Goal: Obtain resource: Download file/media

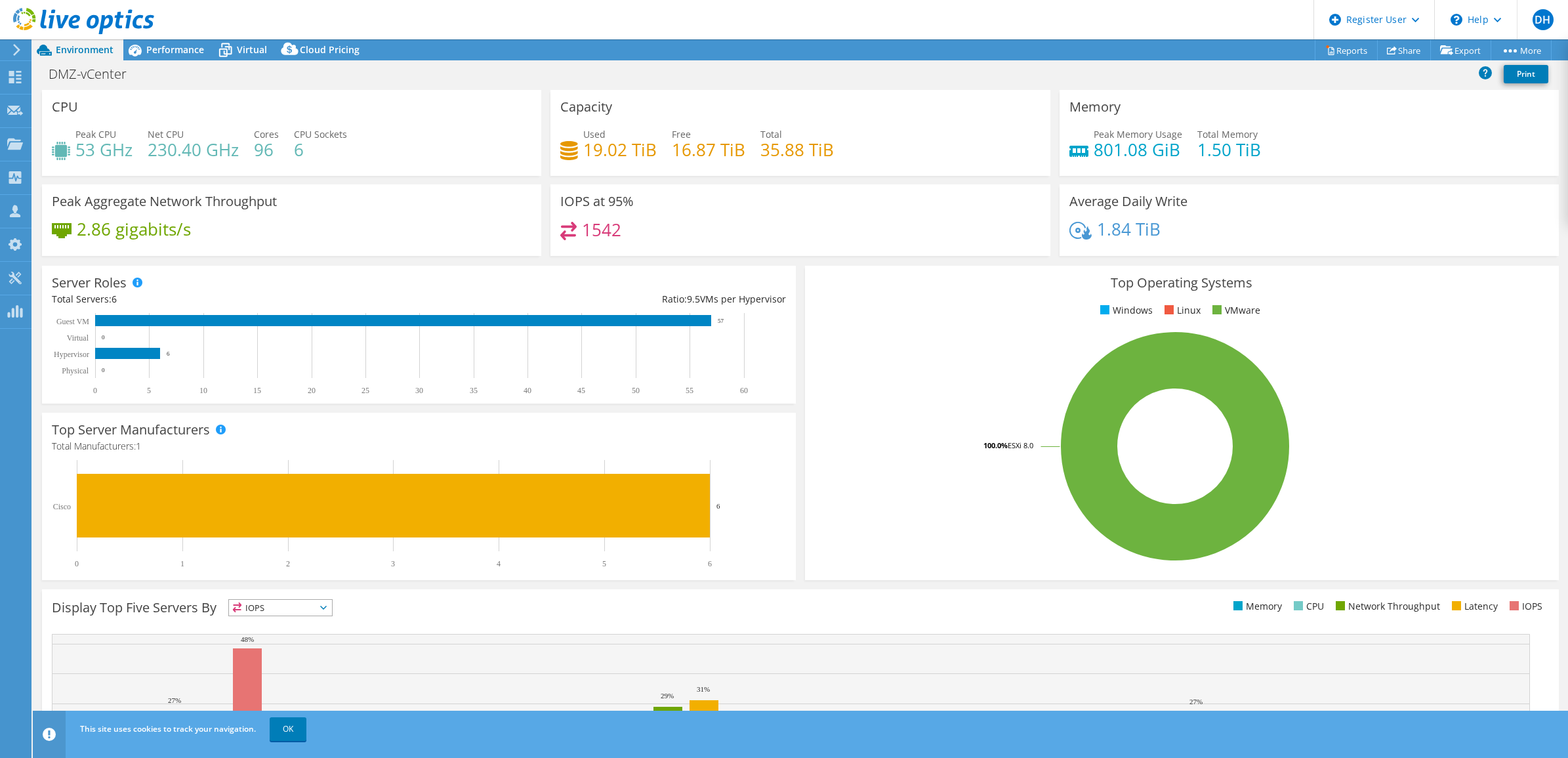
select select "EUFrankfurt"
select select "EUR"
click at [184, 40] on div "Performance" at bounding box center [169, 50] width 90 height 21
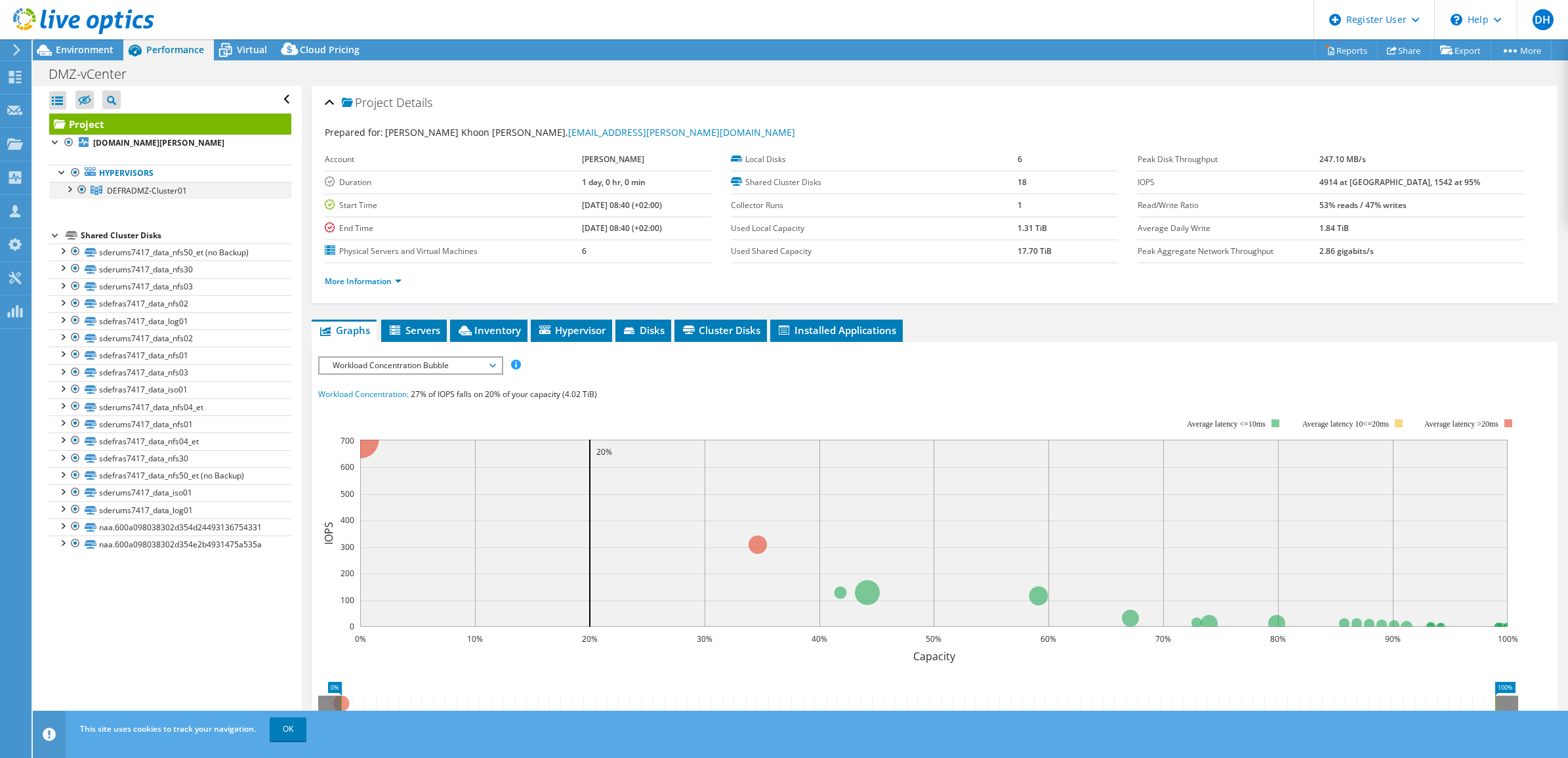
click at [67, 190] on div at bounding box center [69, 189] width 13 height 13
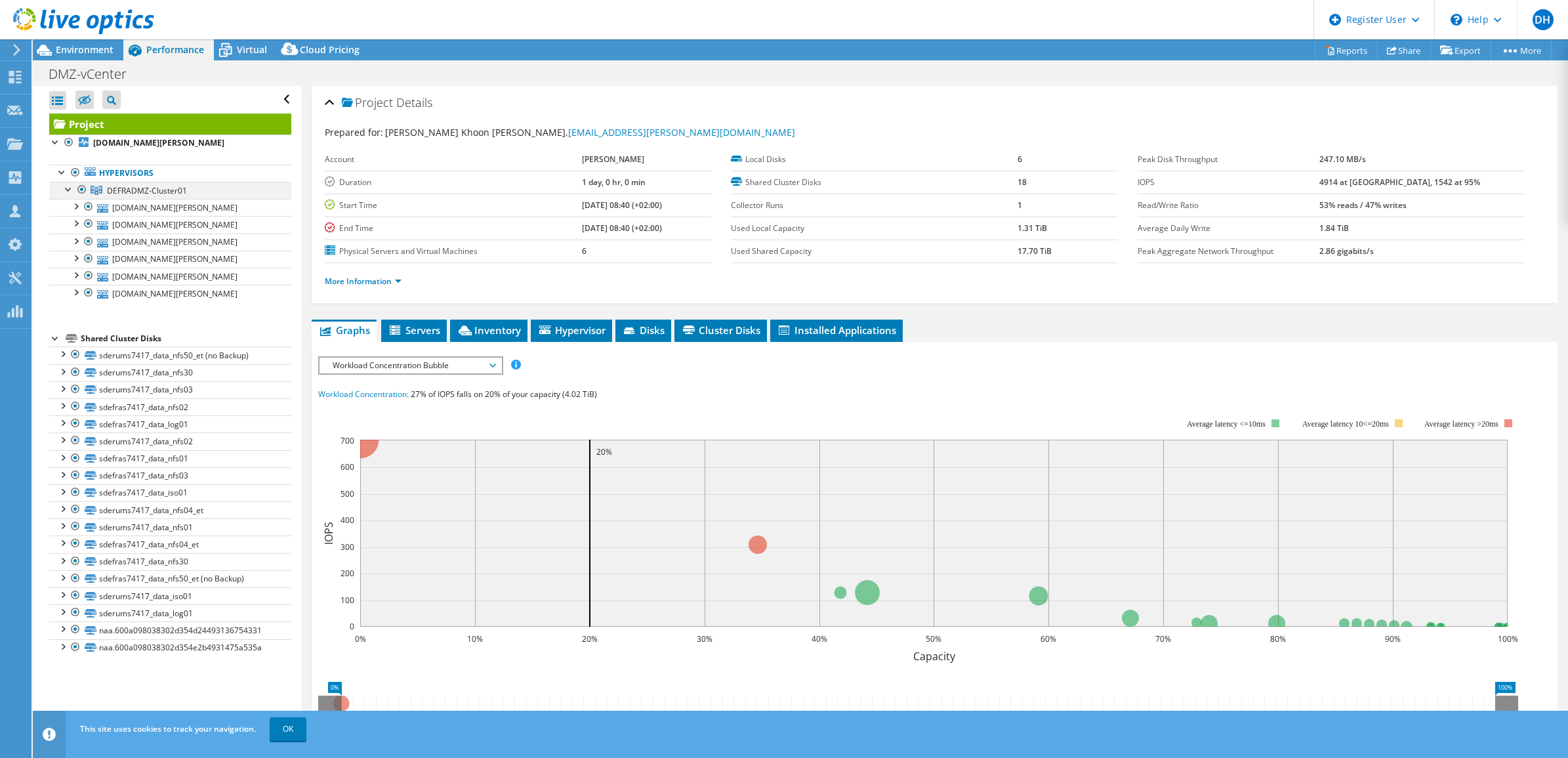
click at [69, 190] on div at bounding box center [69, 189] width 13 height 13
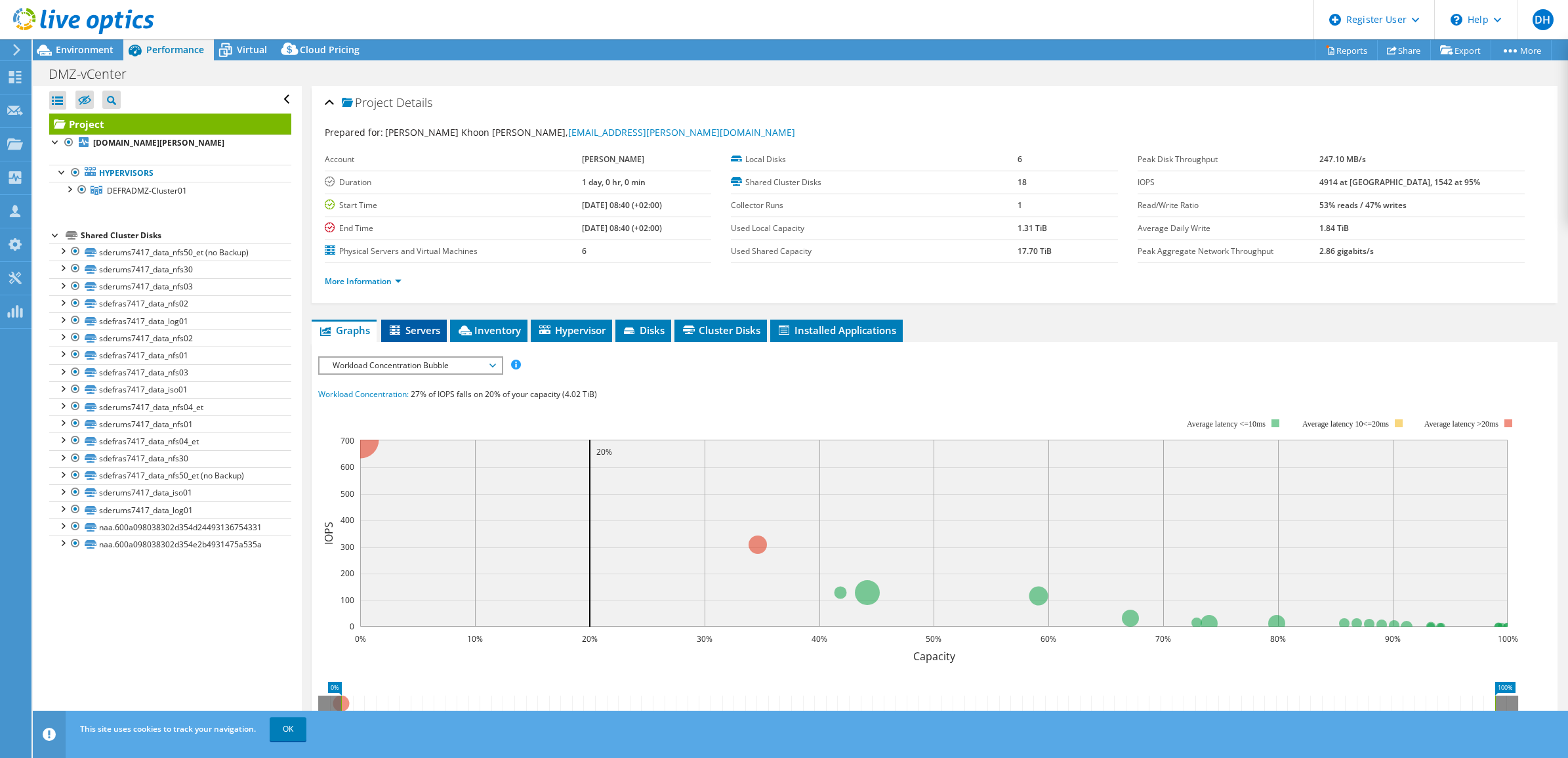
click at [416, 330] on span "Servers" at bounding box center [413, 330] width 52 height 13
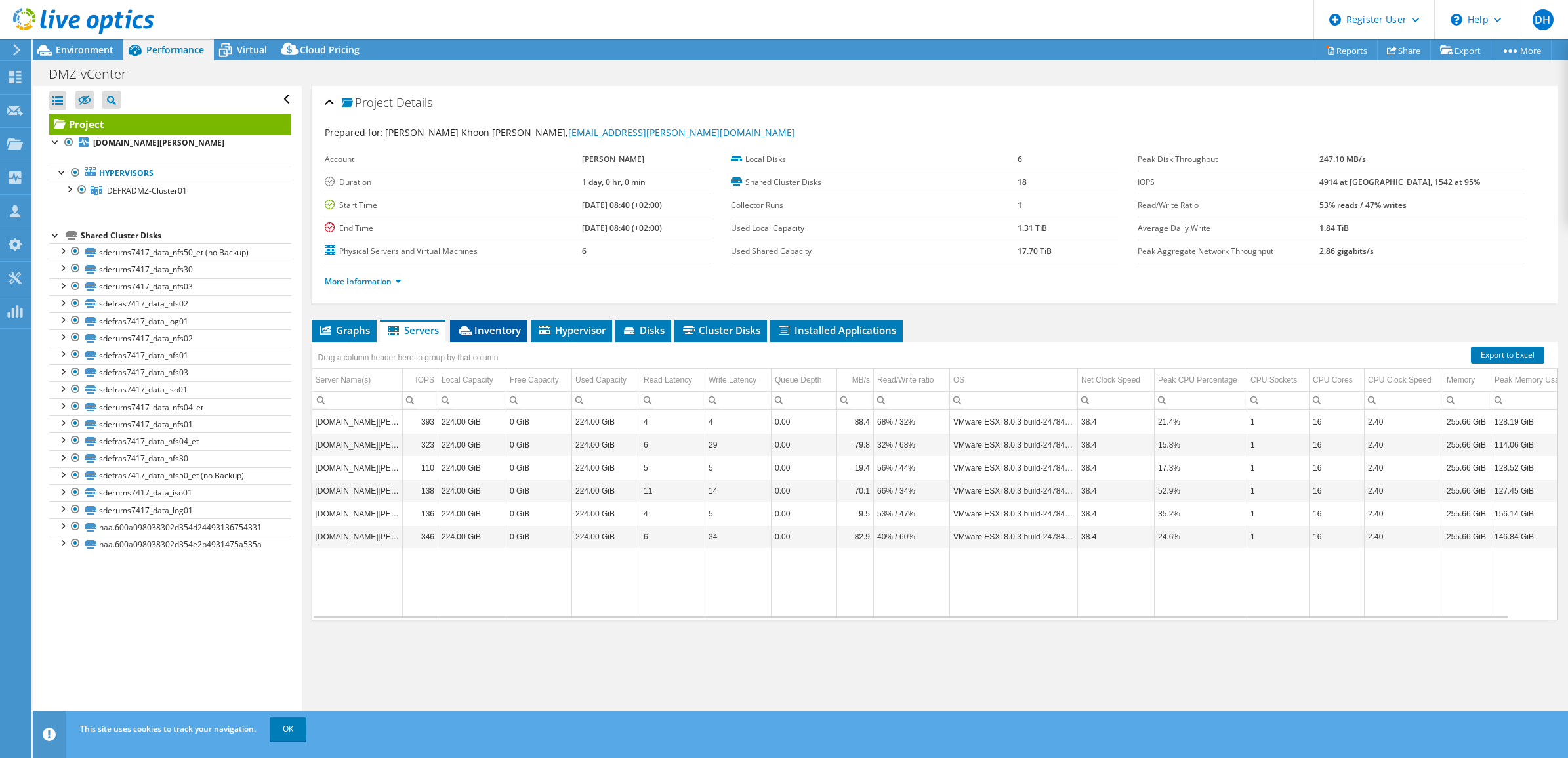
click at [472, 329] on span "Inventory" at bounding box center [488, 330] width 65 height 13
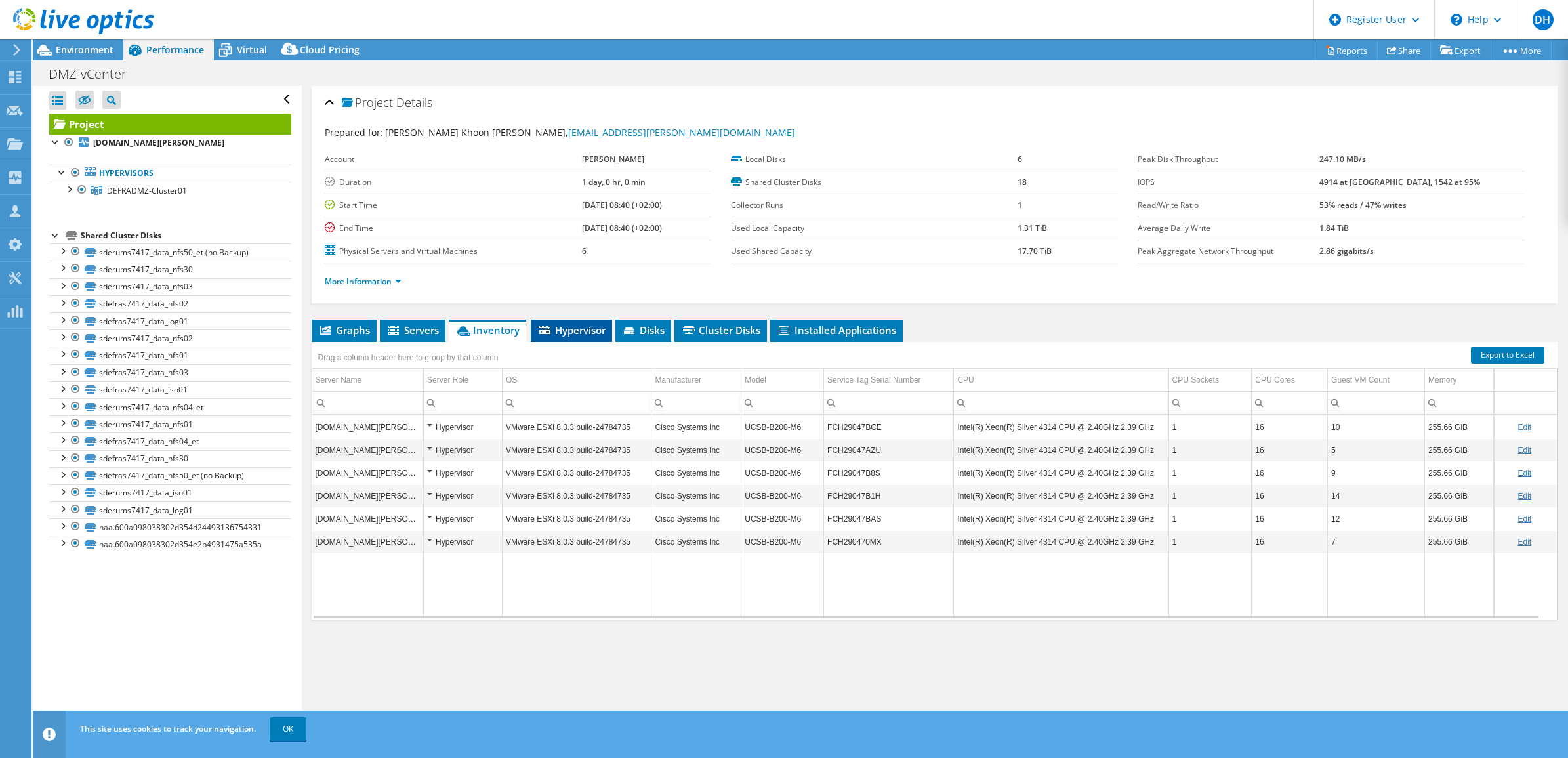
click at [568, 322] on li "Hypervisor" at bounding box center [570, 330] width 81 height 22
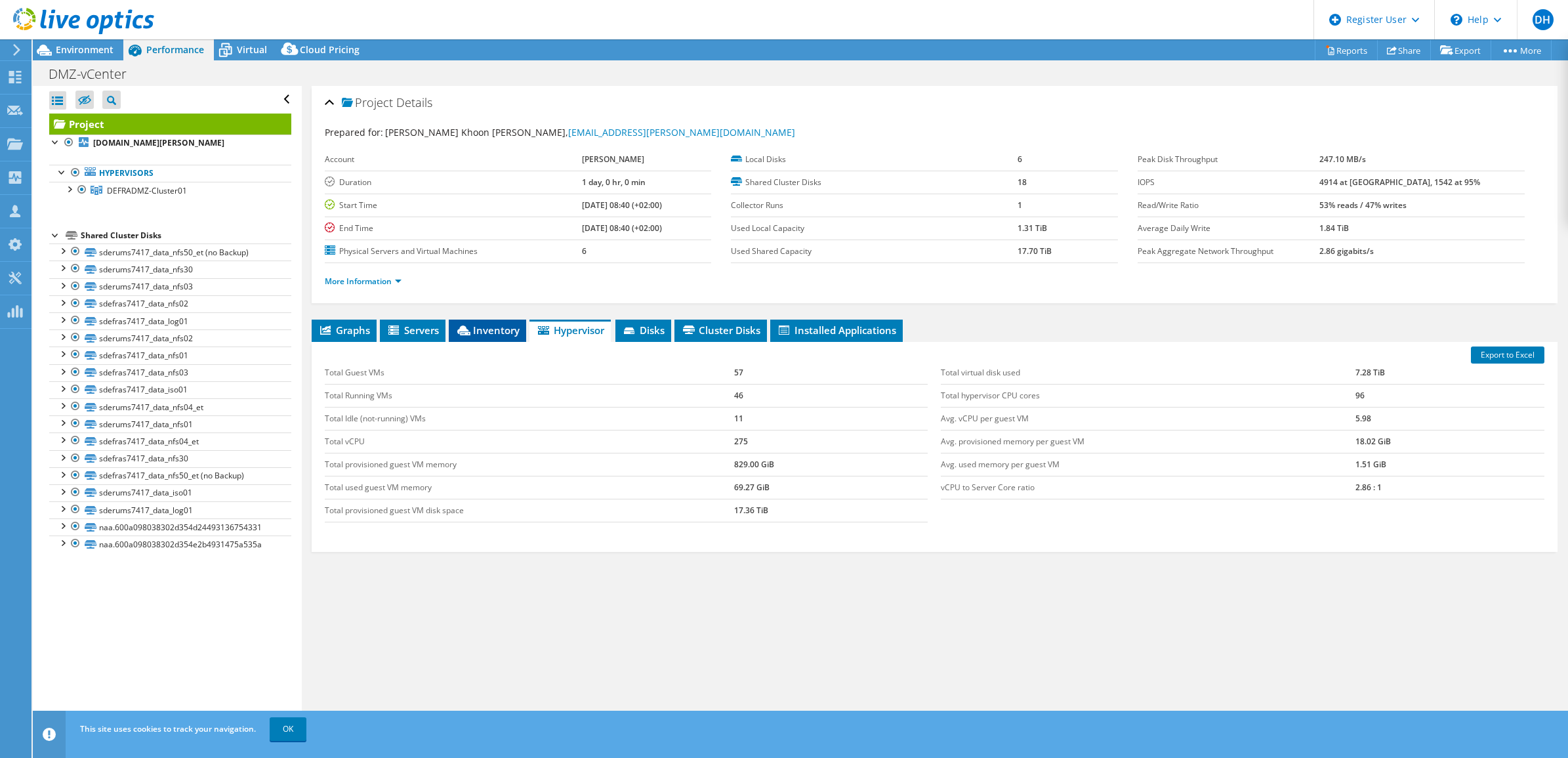
click at [487, 330] on span "Inventory" at bounding box center [487, 330] width 65 height 13
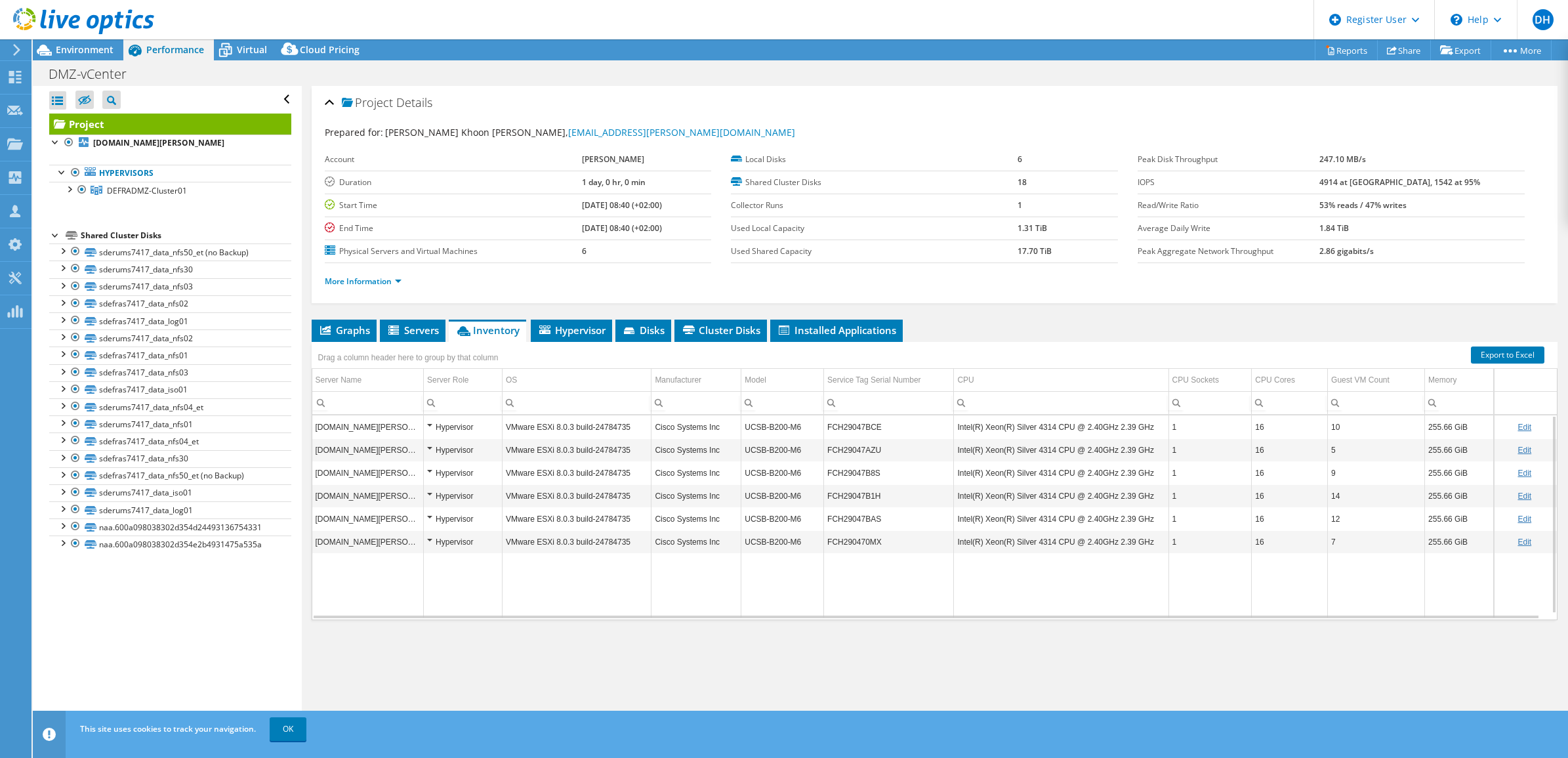
click at [430, 428] on div "Hypervisor" at bounding box center [462, 427] width 71 height 16
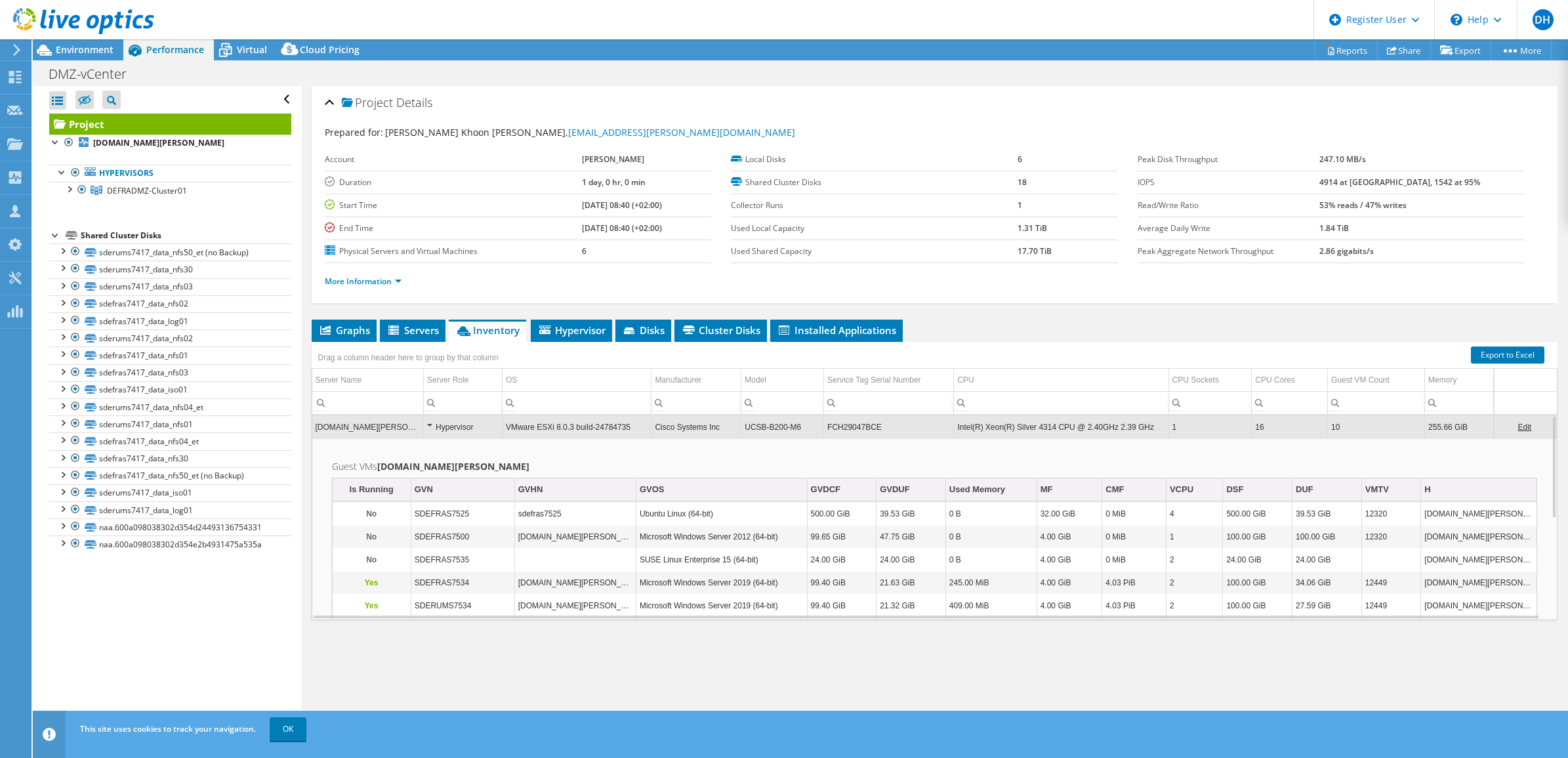
click at [427, 429] on div "Hypervisor" at bounding box center [462, 427] width 71 height 16
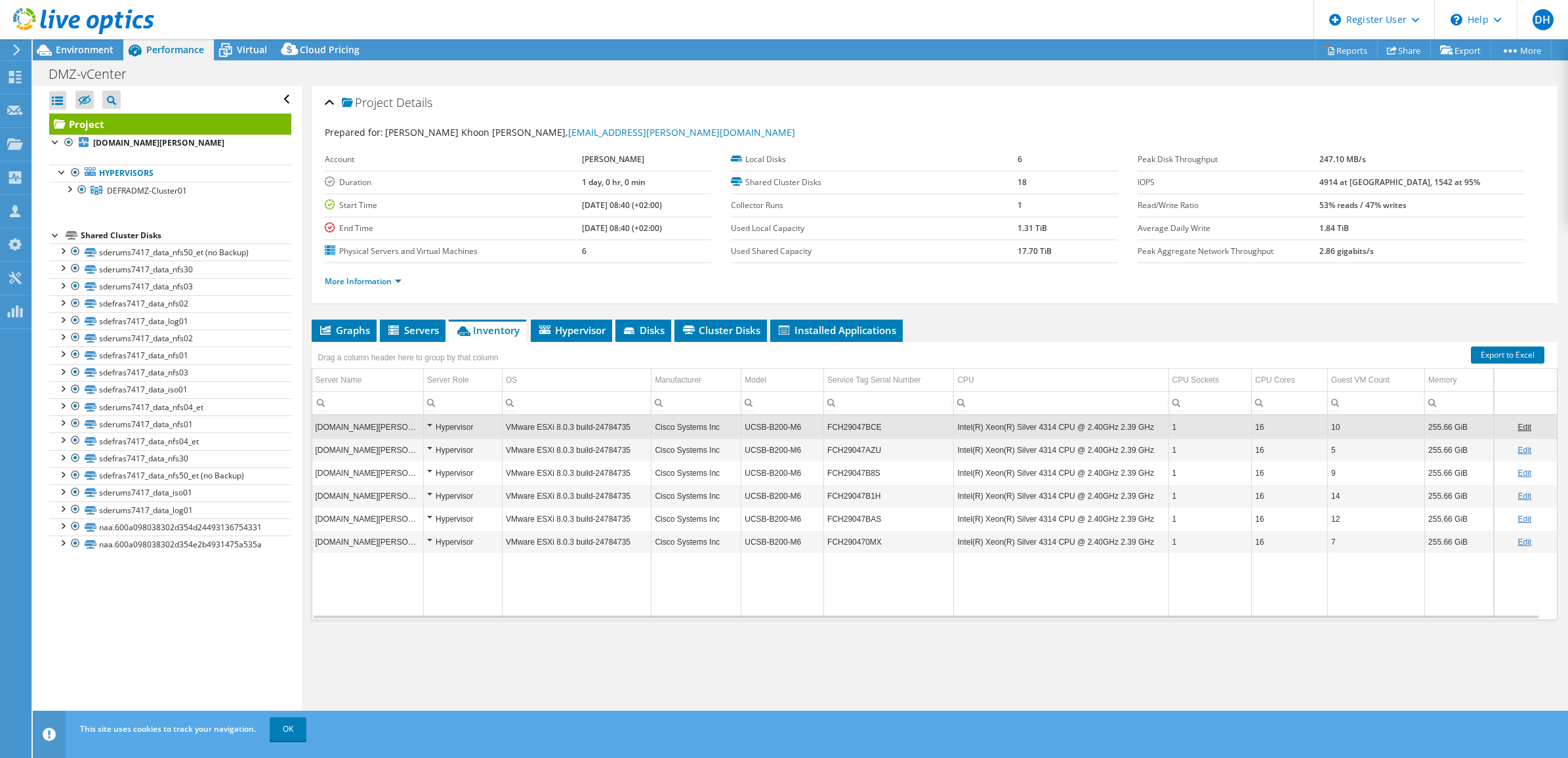
click at [437, 597] on td "Data grid" at bounding box center [463, 586] width 79 height 65
click at [558, 334] on span "Hypervisor" at bounding box center [571, 330] width 69 height 13
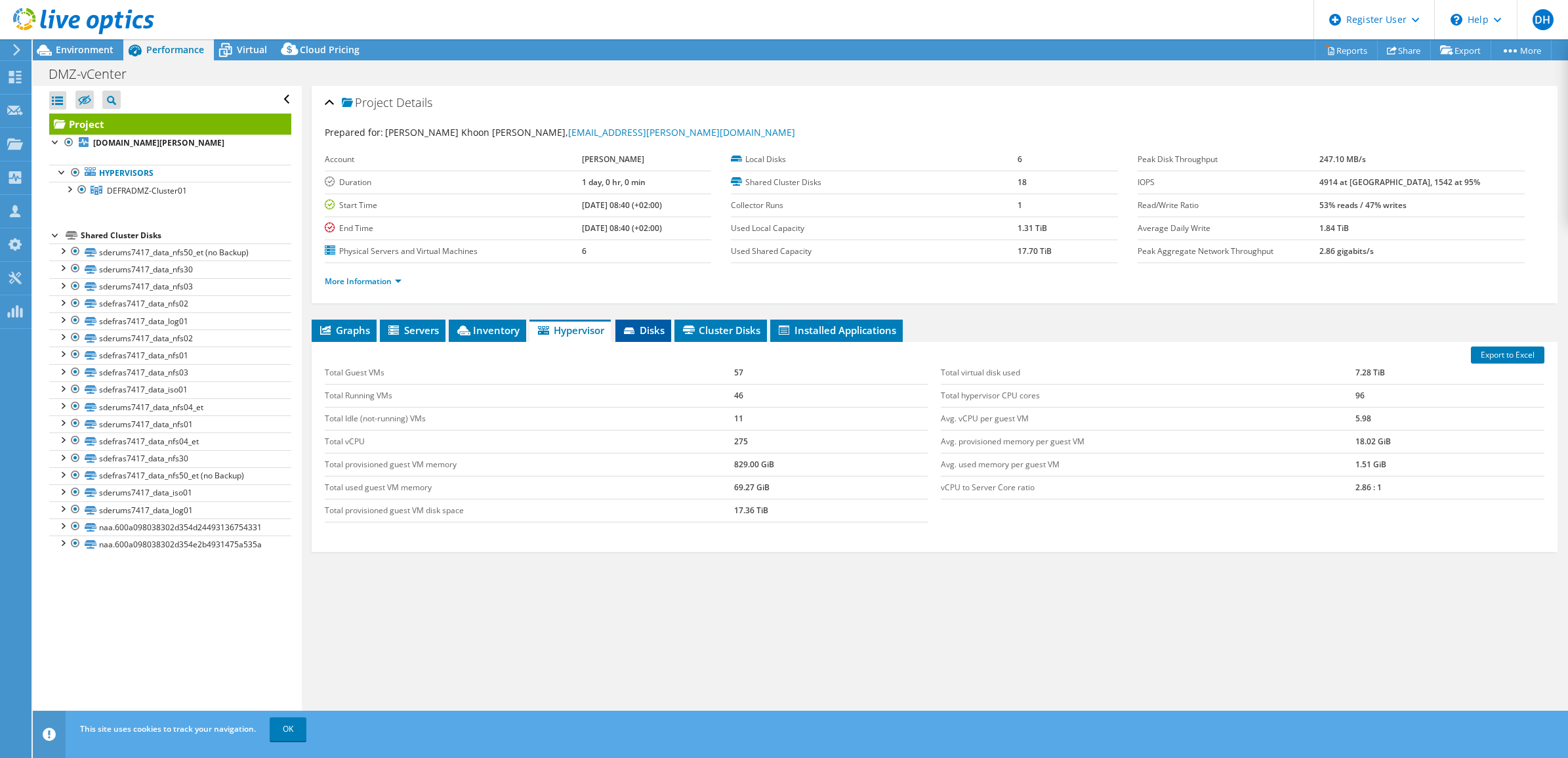
click at [643, 326] on span "Disks" at bounding box center [643, 330] width 43 height 13
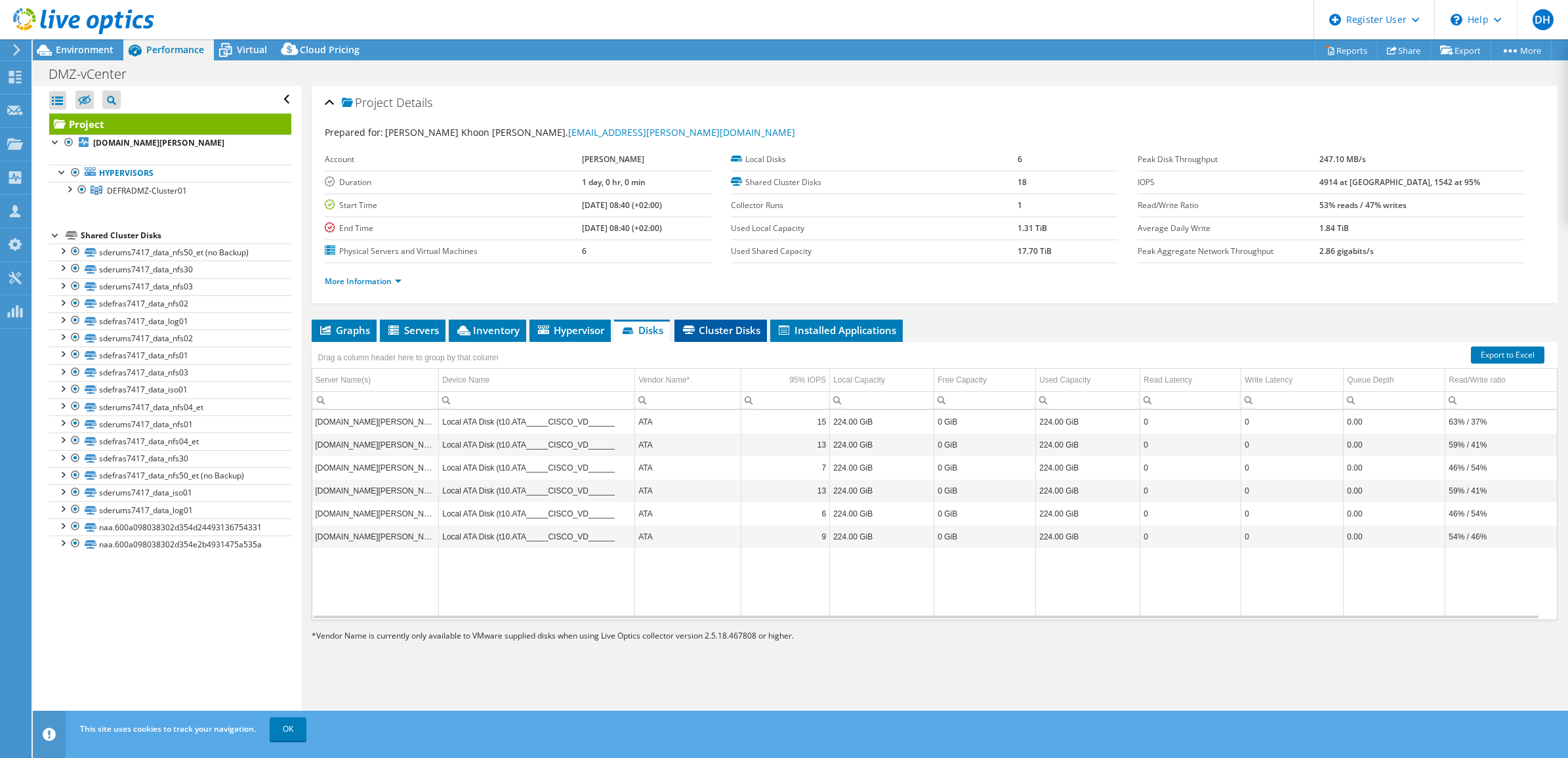
click at [717, 328] on span "Cluster Disks" at bounding box center [720, 330] width 79 height 13
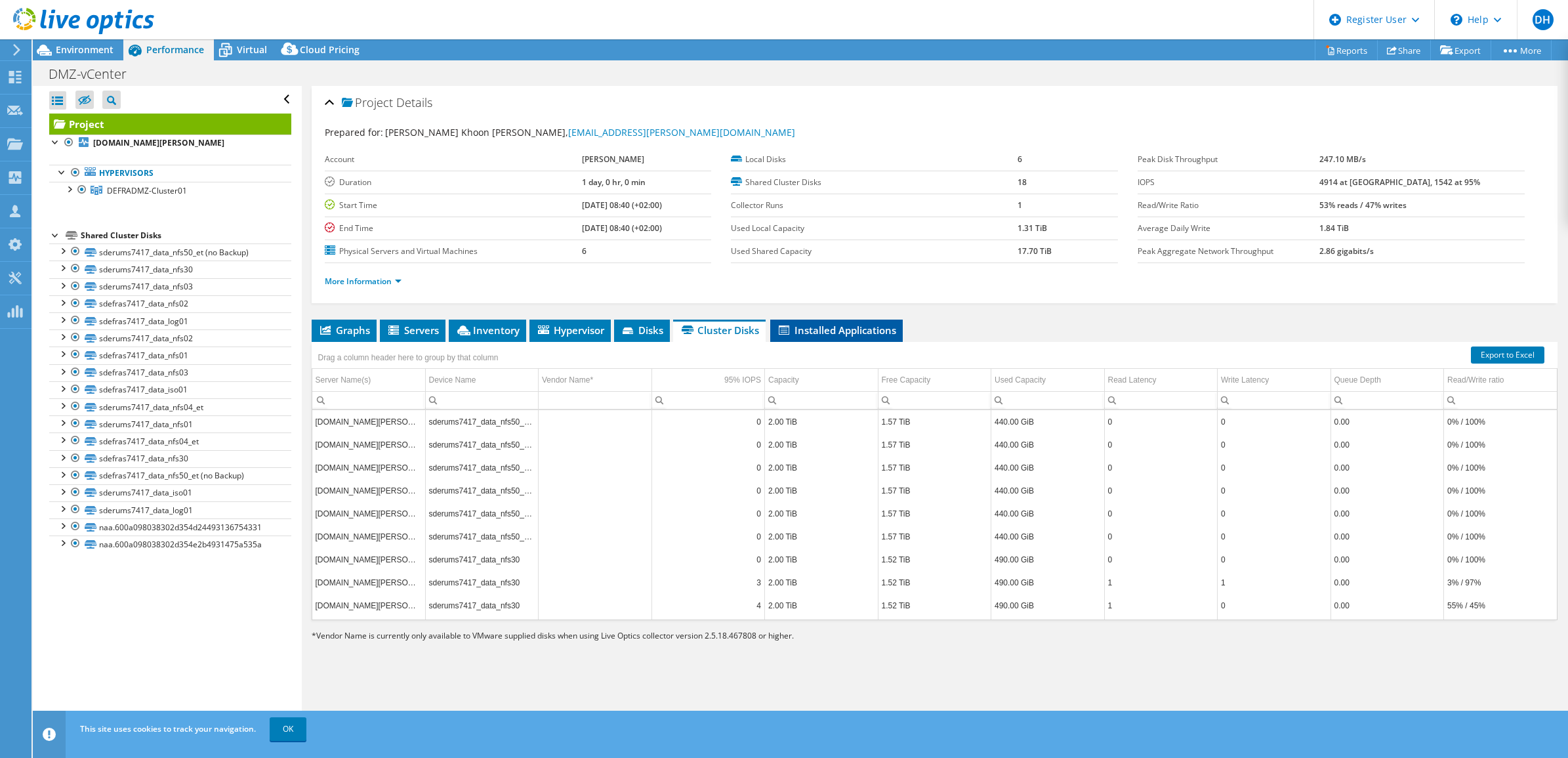
click at [842, 335] on span "Installed Applications" at bounding box center [836, 330] width 119 height 13
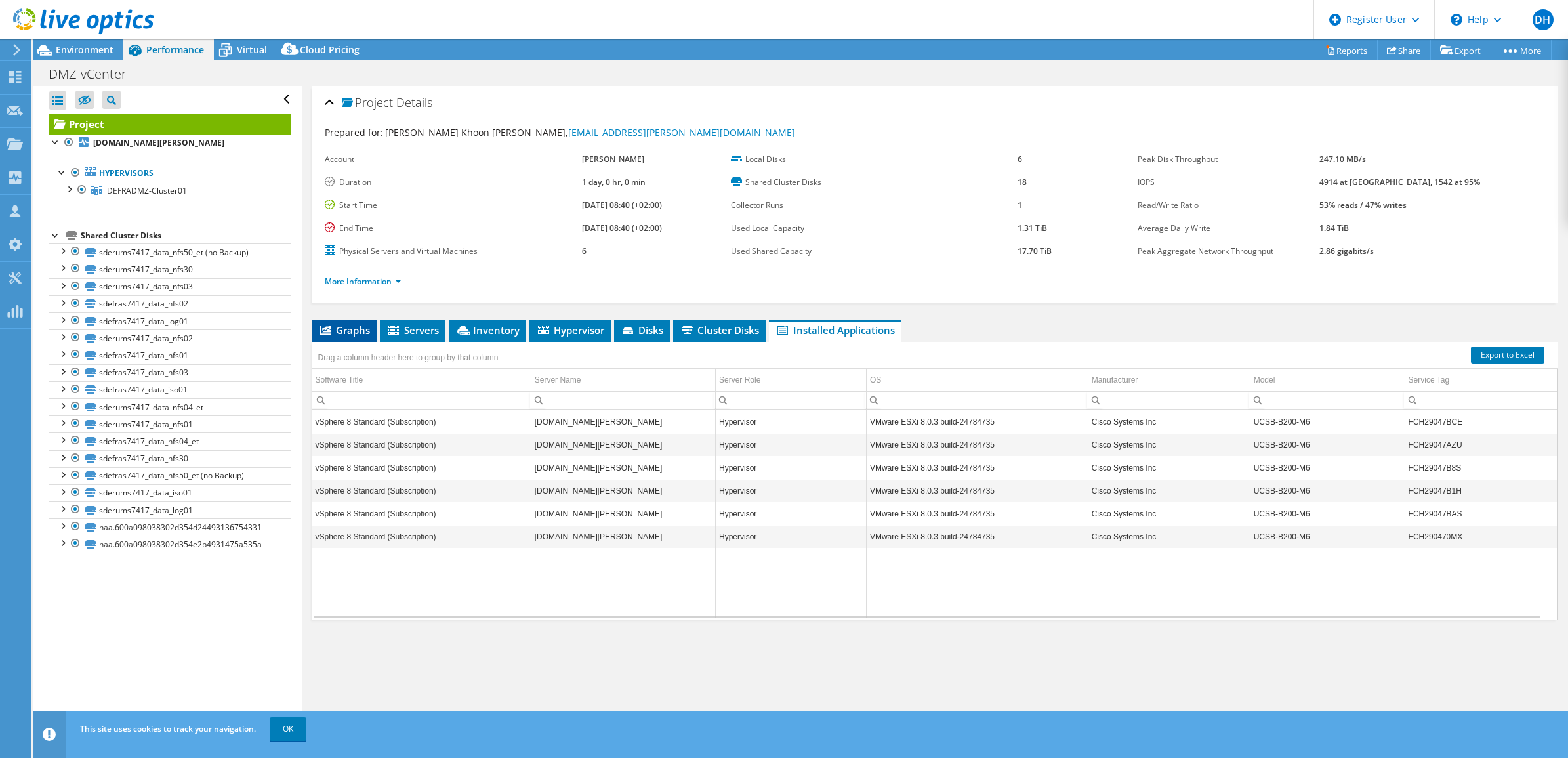
click at [352, 331] on span "Graphs" at bounding box center [344, 330] width 51 height 13
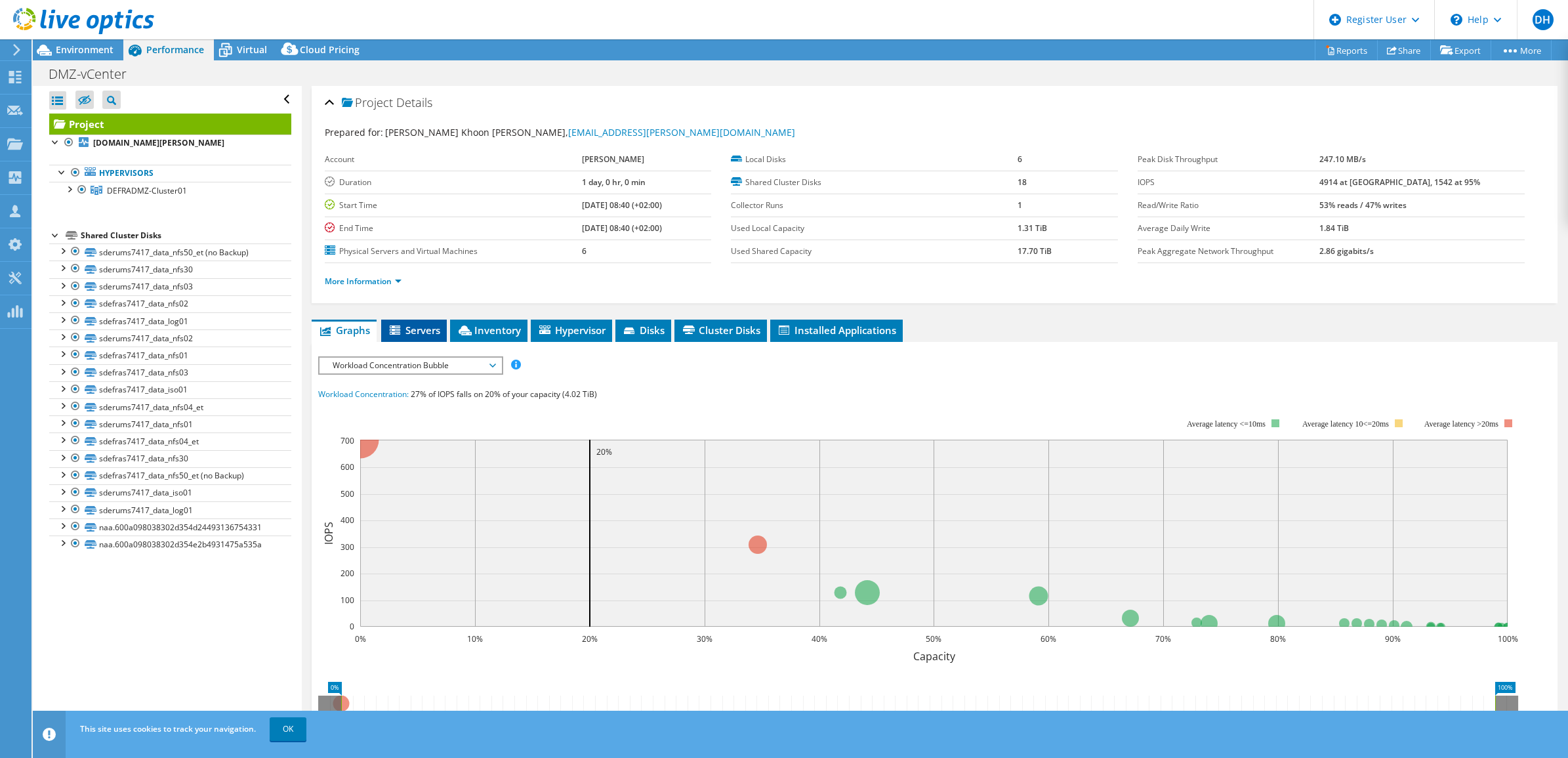
click at [414, 329] on span "Servers" at bounding box center [413, 330] width 52 height 13
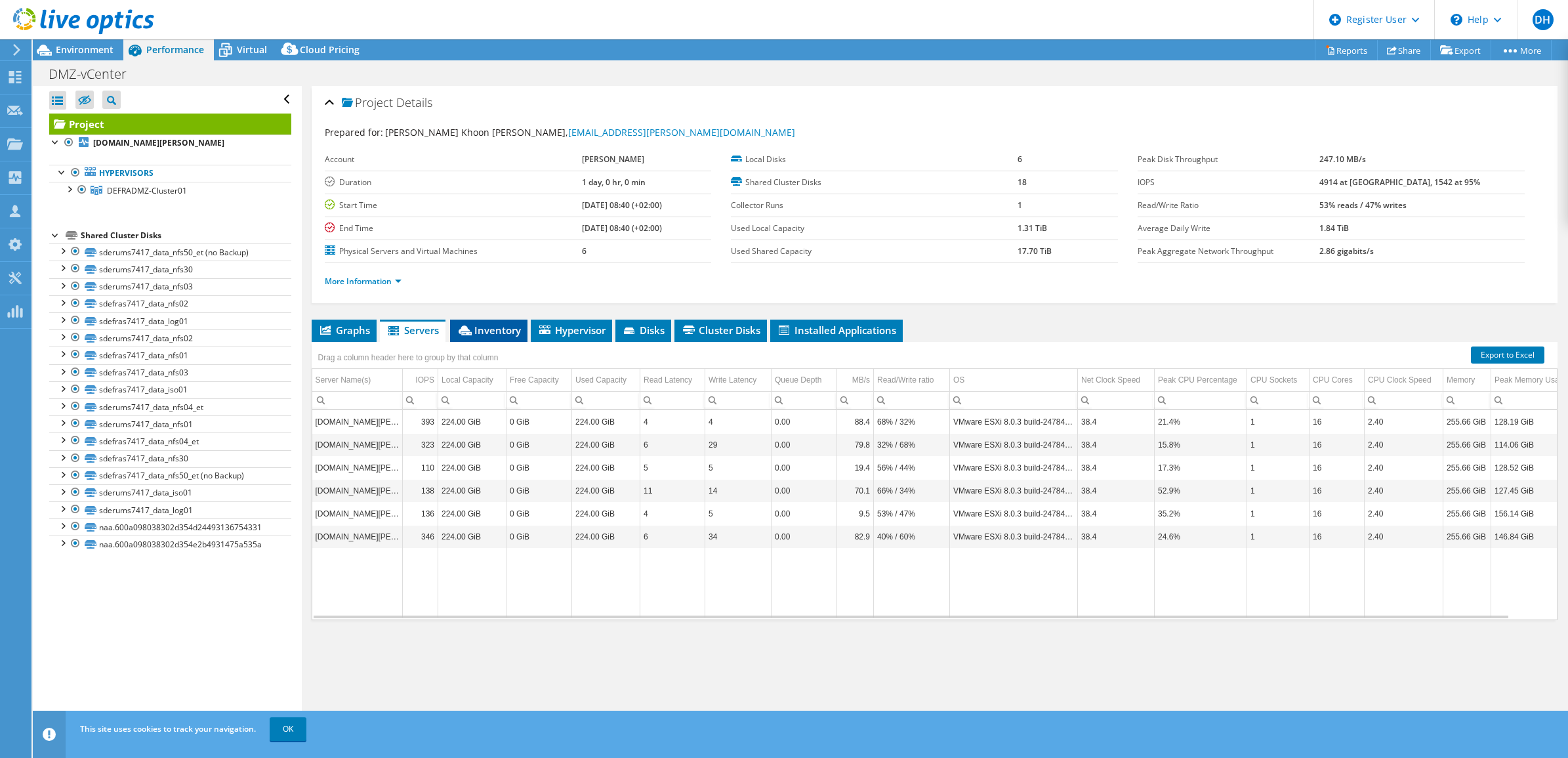
click at [497, 326] on span "Inventory" at bounding box center [488, 330] width 65 height 13
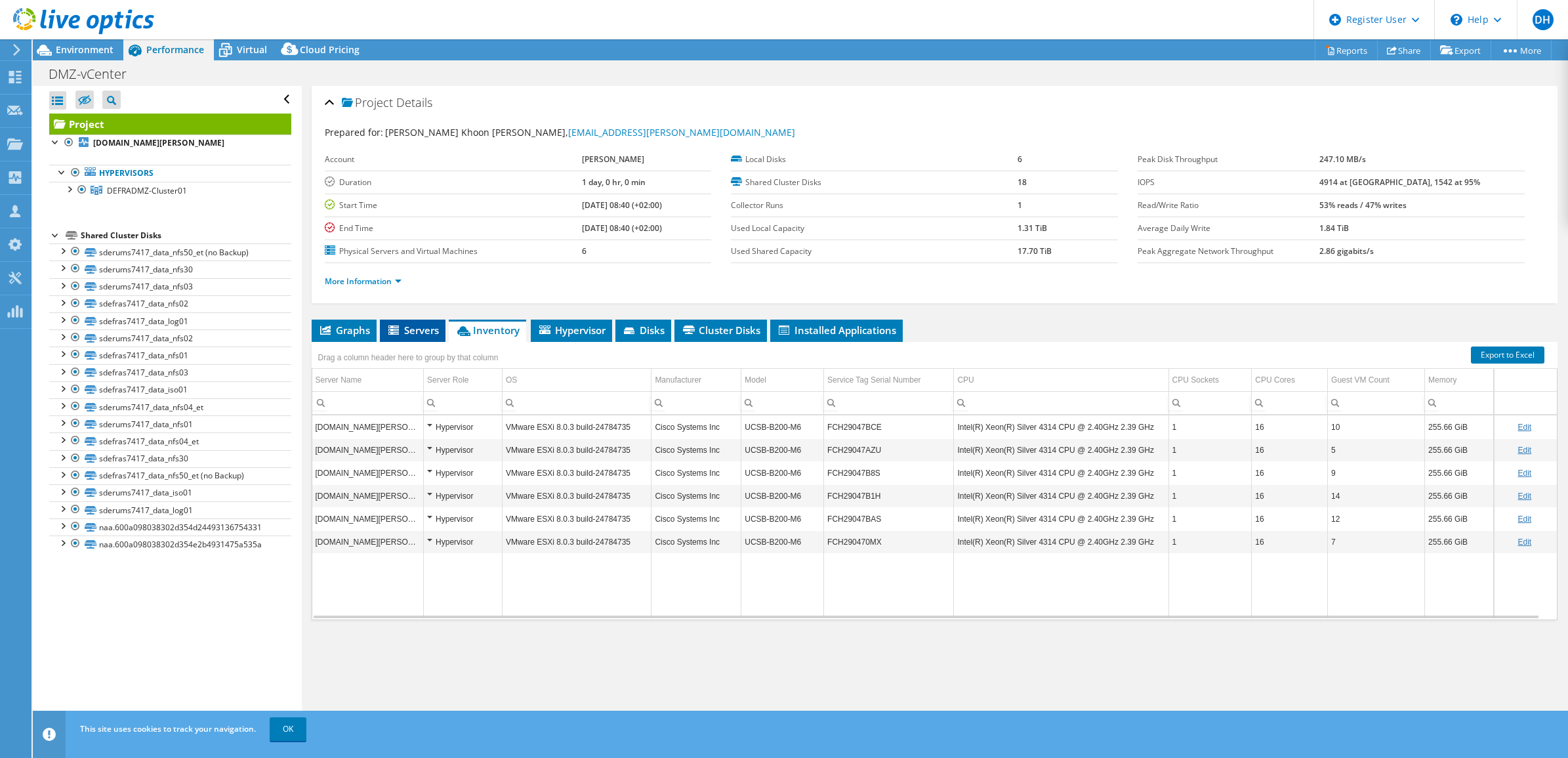
click at [402, 323] on li "Servers" at bounding box center [412, 330] width 66 height 22
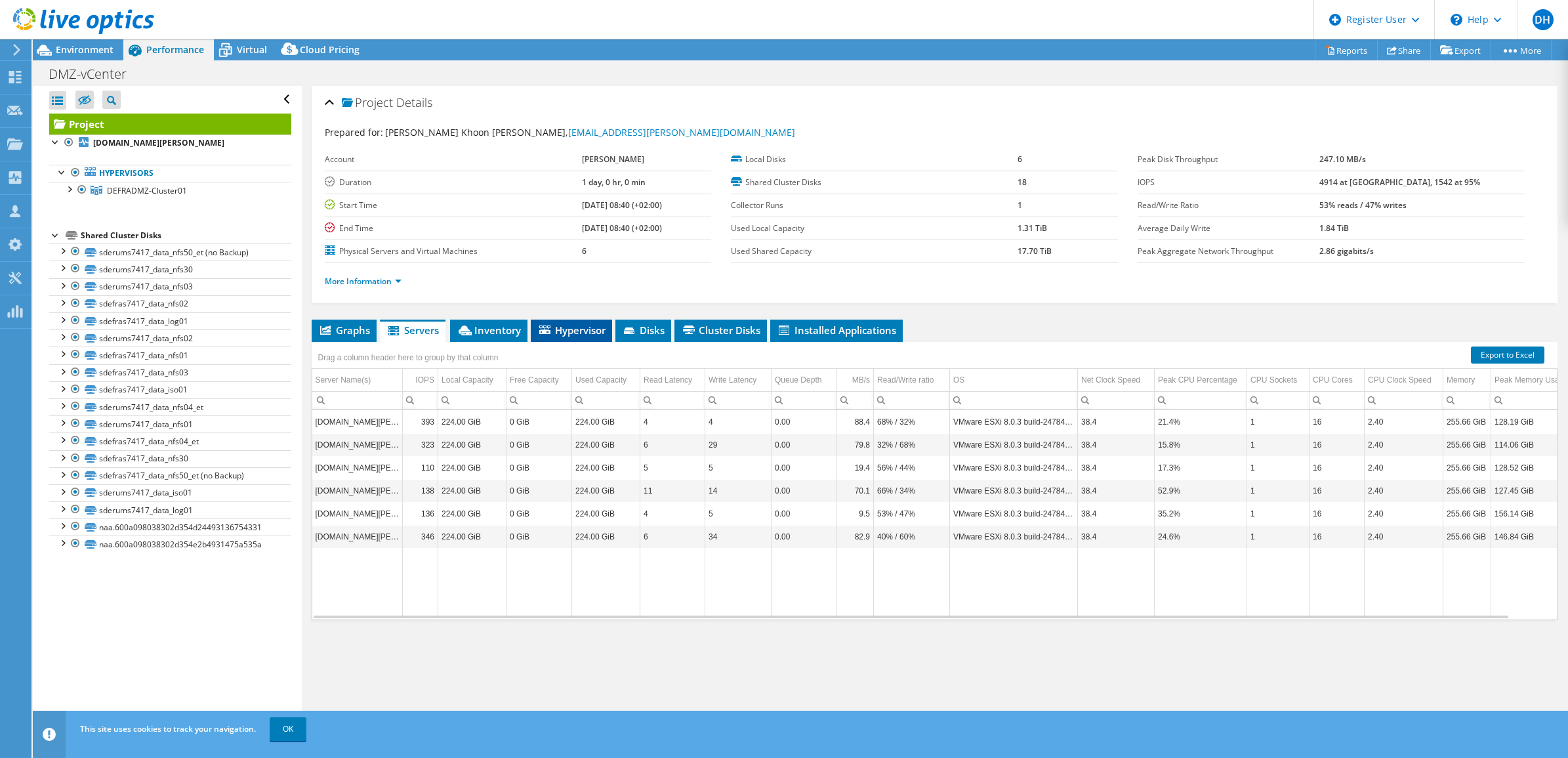
click at [586, 326] on span "Hypervisor" at bounding box center [571, 330] width 69 height 13
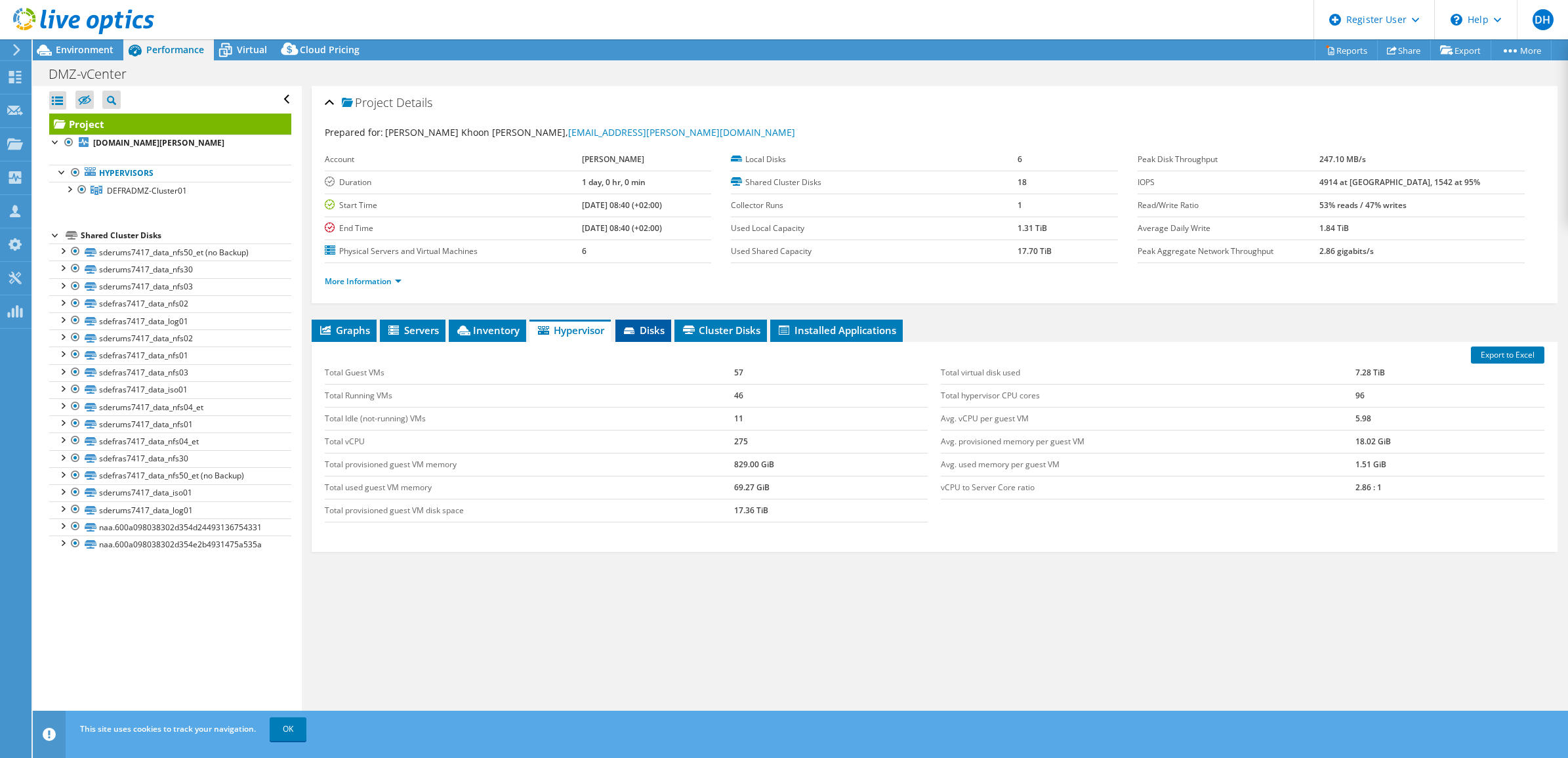
click at [641, 335] on span "Disks" at bounding box center [643, 330] width 43 height 13
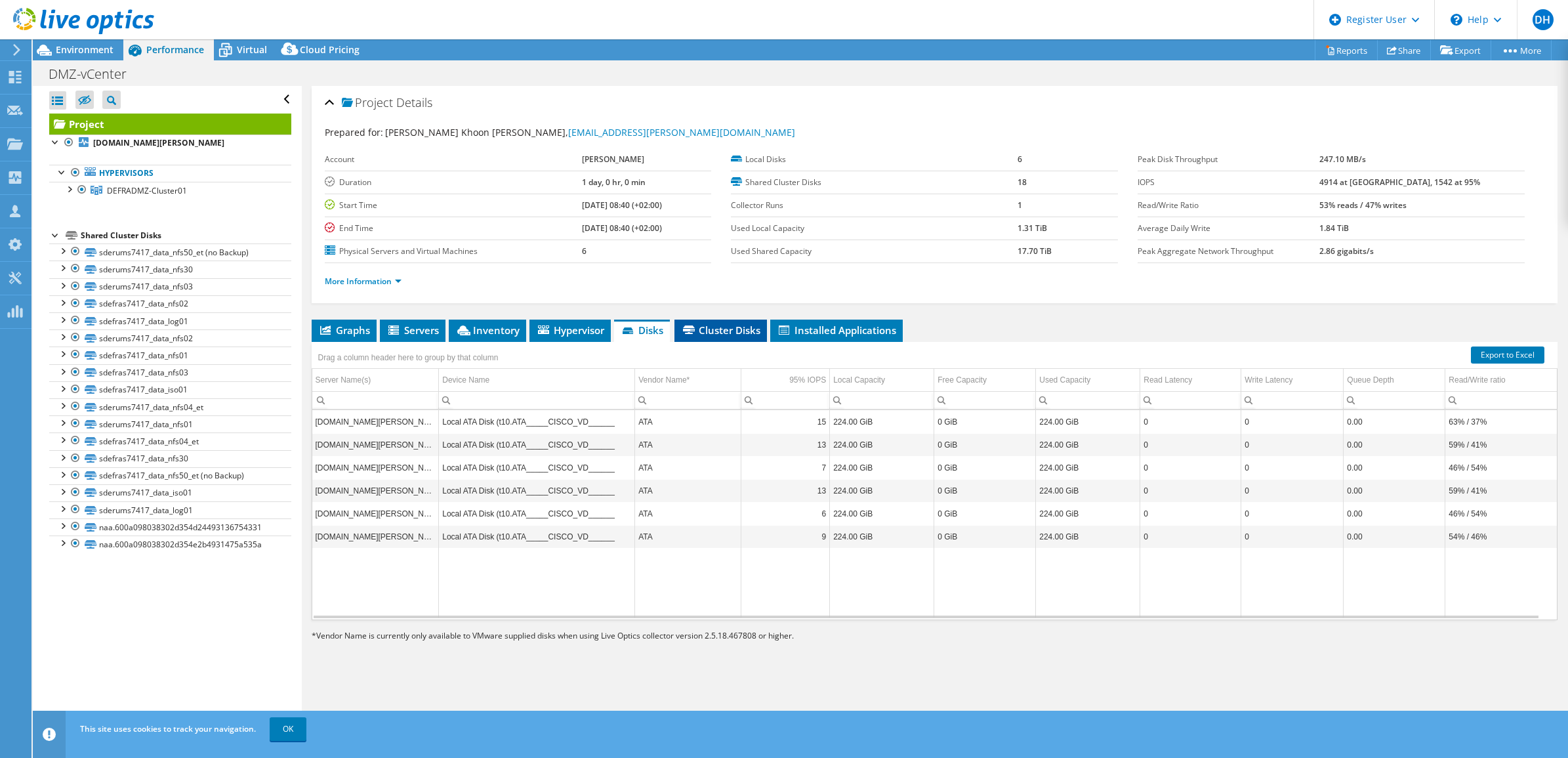
click at [710, 334] on span "Cluster Disks" at bounding box center [720, 330] width 79 height 13
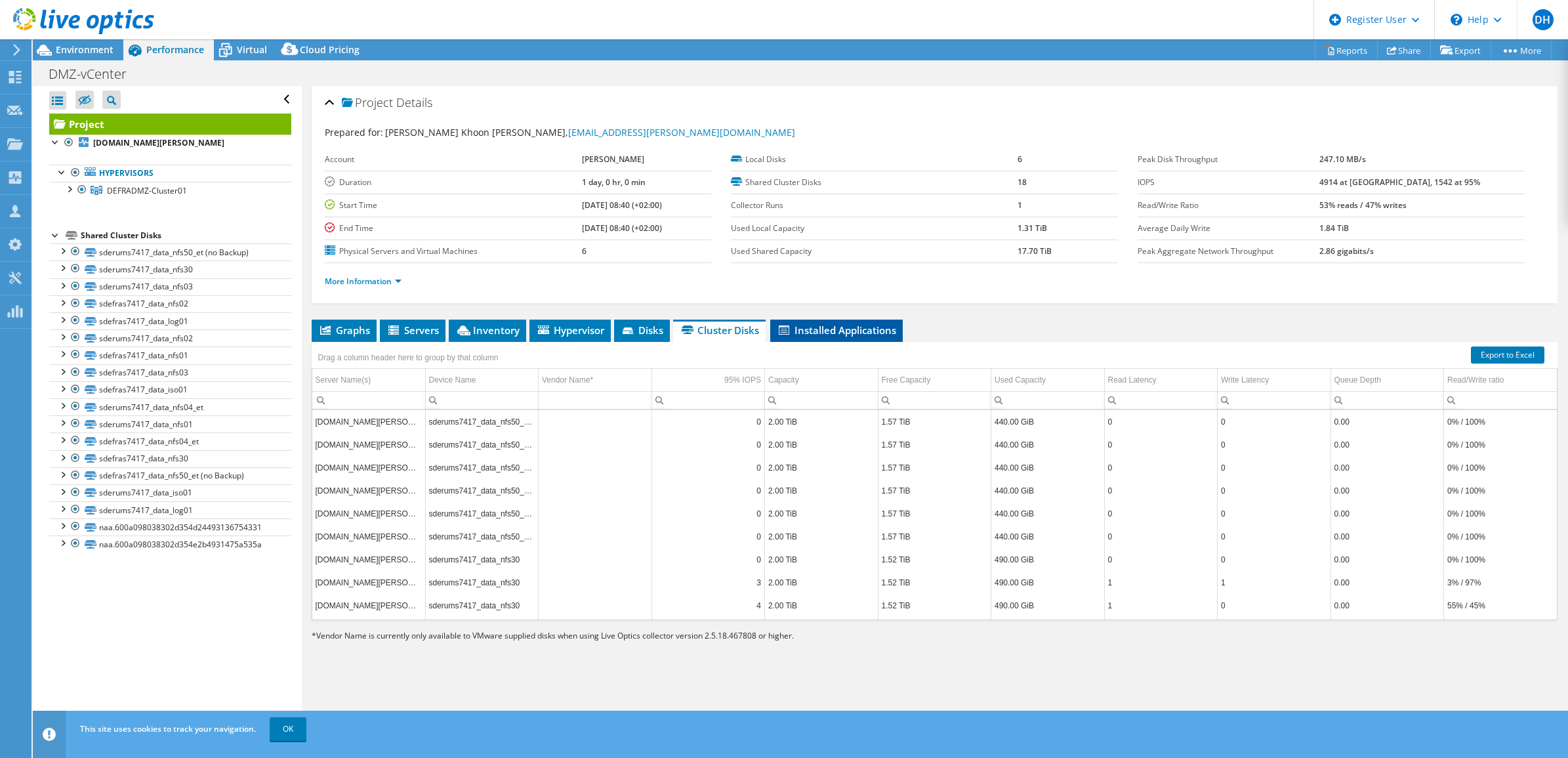
click at [842, 328] on span "Installed Applications" at bounding box center [836, 330] width 119 height 13
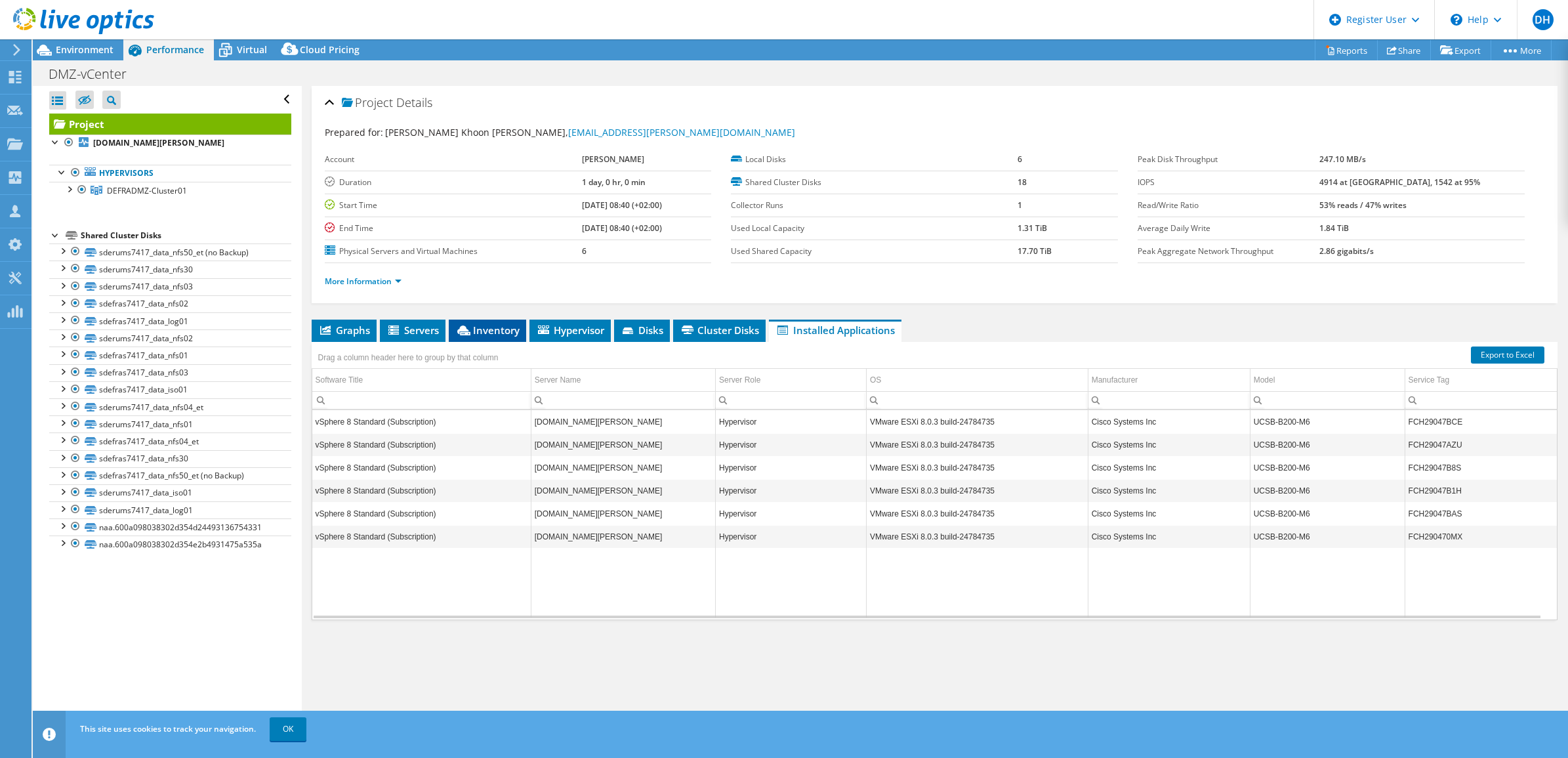
click at [479, 332] on span "Inventory" at bounding box center [487, 330] width 65 height 13
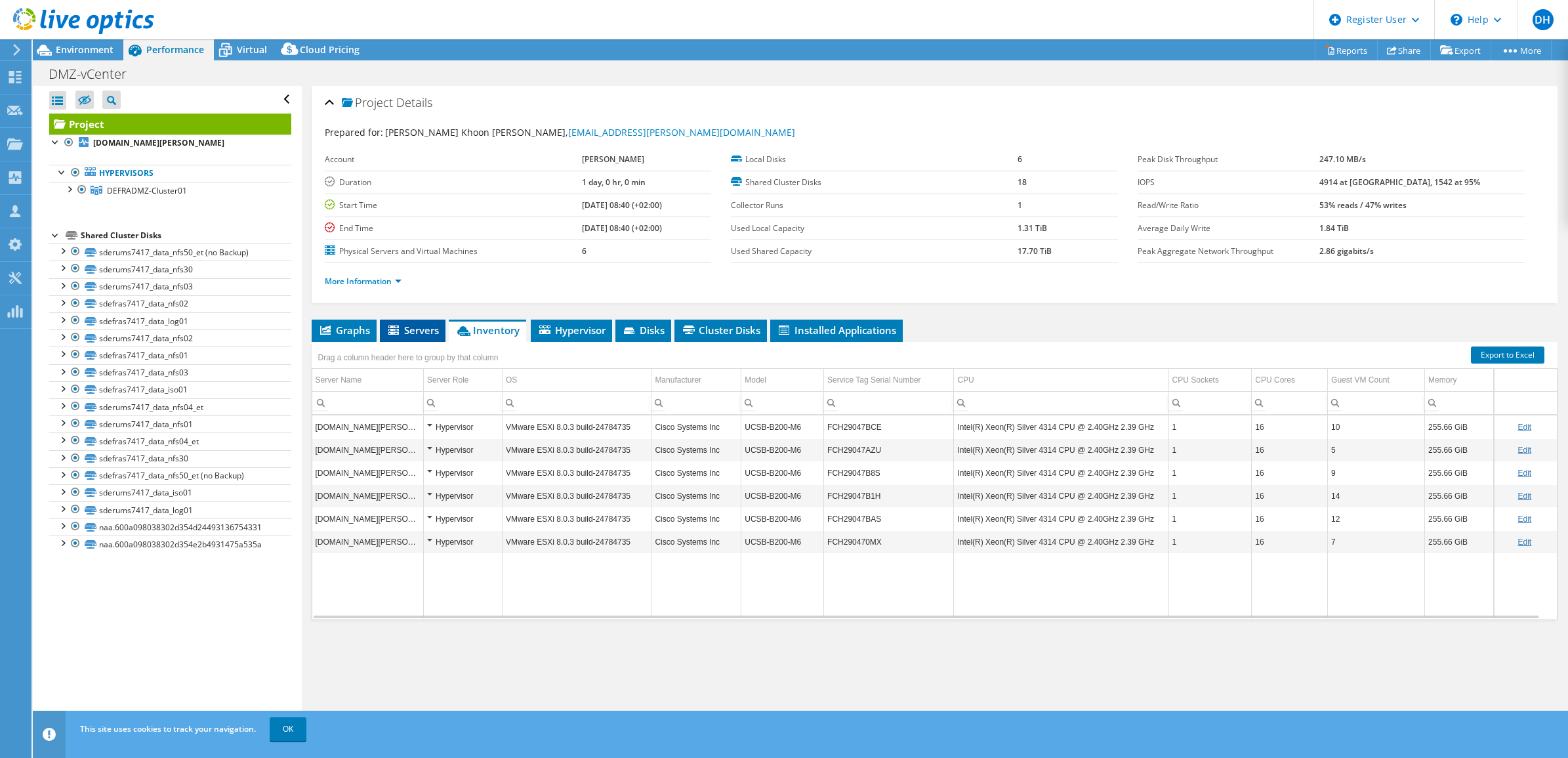
click at [412, 331] on span "Servers" at bounding box center [412, 330] width 52 height 13
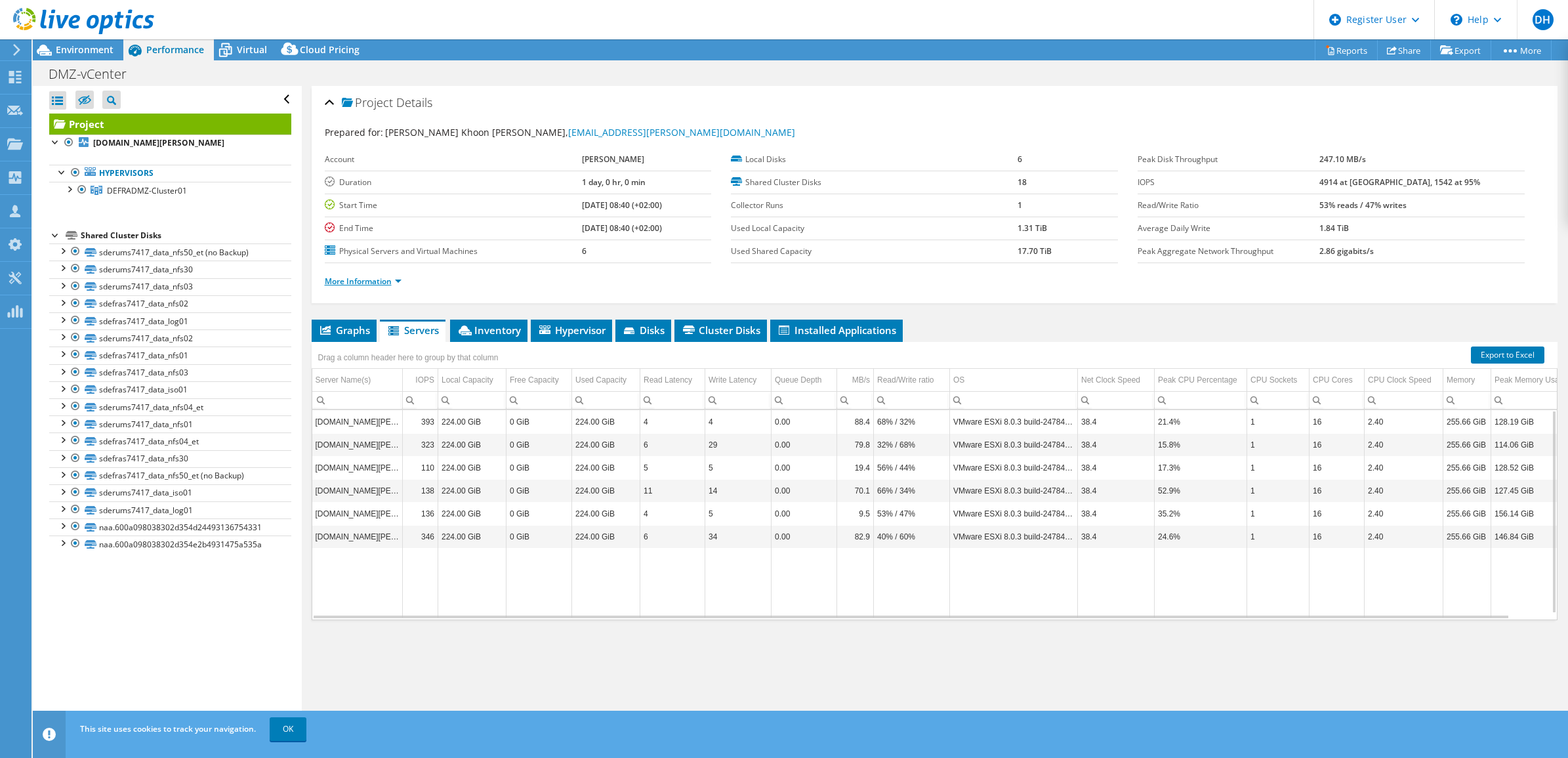
click at [359, 286] on link "More Information" at bounding box center [363, 281] width 77 height 11
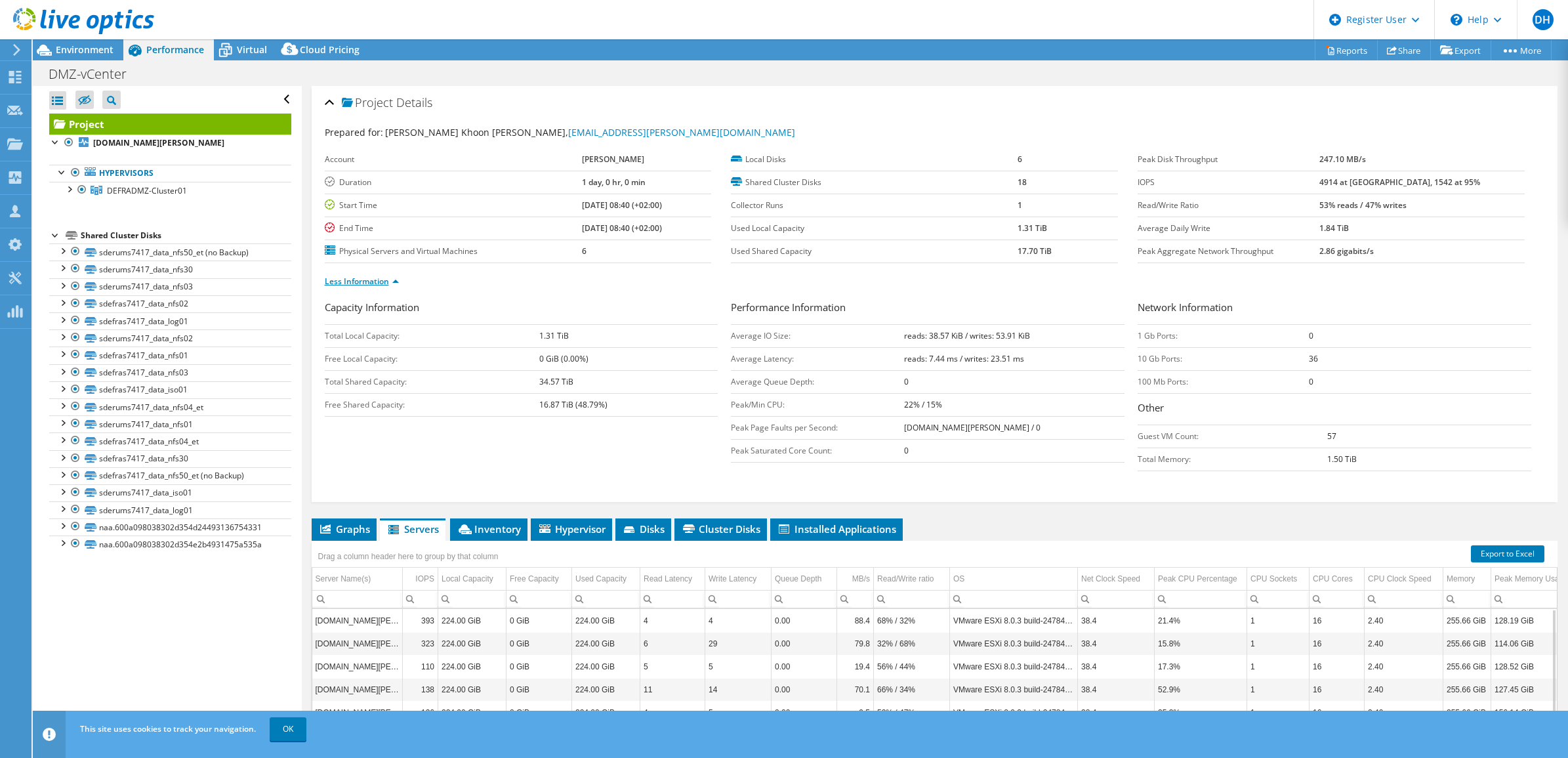
click at [355, 277] on link "Less Information" at bounding box center [362, 281] width 74 height 11
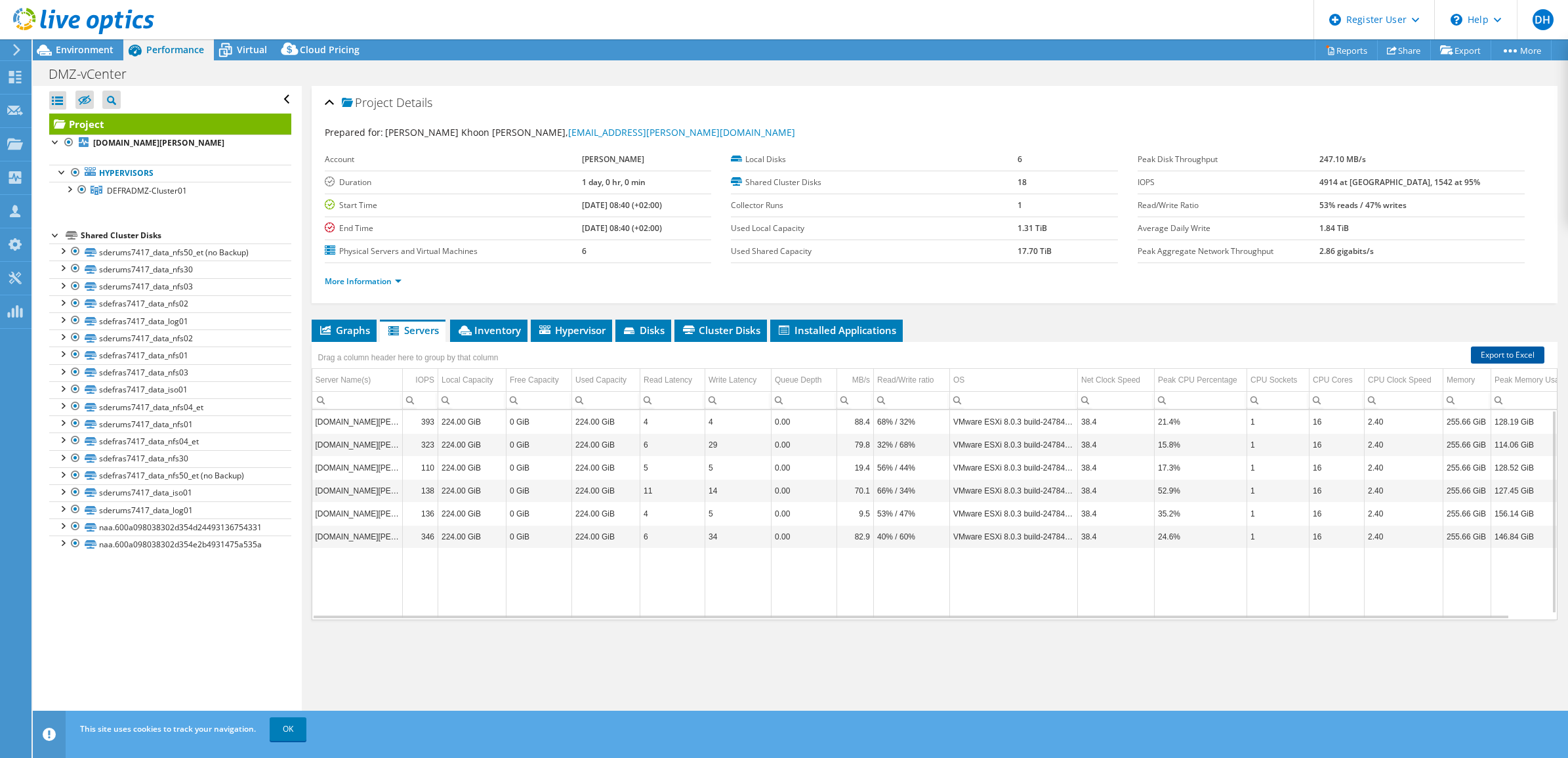
click at [1480, 356] on link "Export to Excel" at bounding box center [1507, 355] width 73 height 17
click at [524, 661] on div "Project Details Prepared for: [PERSON_NAME] Khoon [PERSON_NAME], [EMAIL_ADDRESS…" at bounding box center [935, 409] width 1266 height 647
click at [601, 588] on td "Data grid" at bounding box center [606, 582] width 69 height 70
click at [686, 621] on div "Graphs Servers Inventory Hypervisor Disks Cluster Disks Installed Applications …" at bounding box center [934, 484] width 1246 height 328
click at [355, 329] on span "Graphs" at bounding box center [344, 330] width 51 height 13
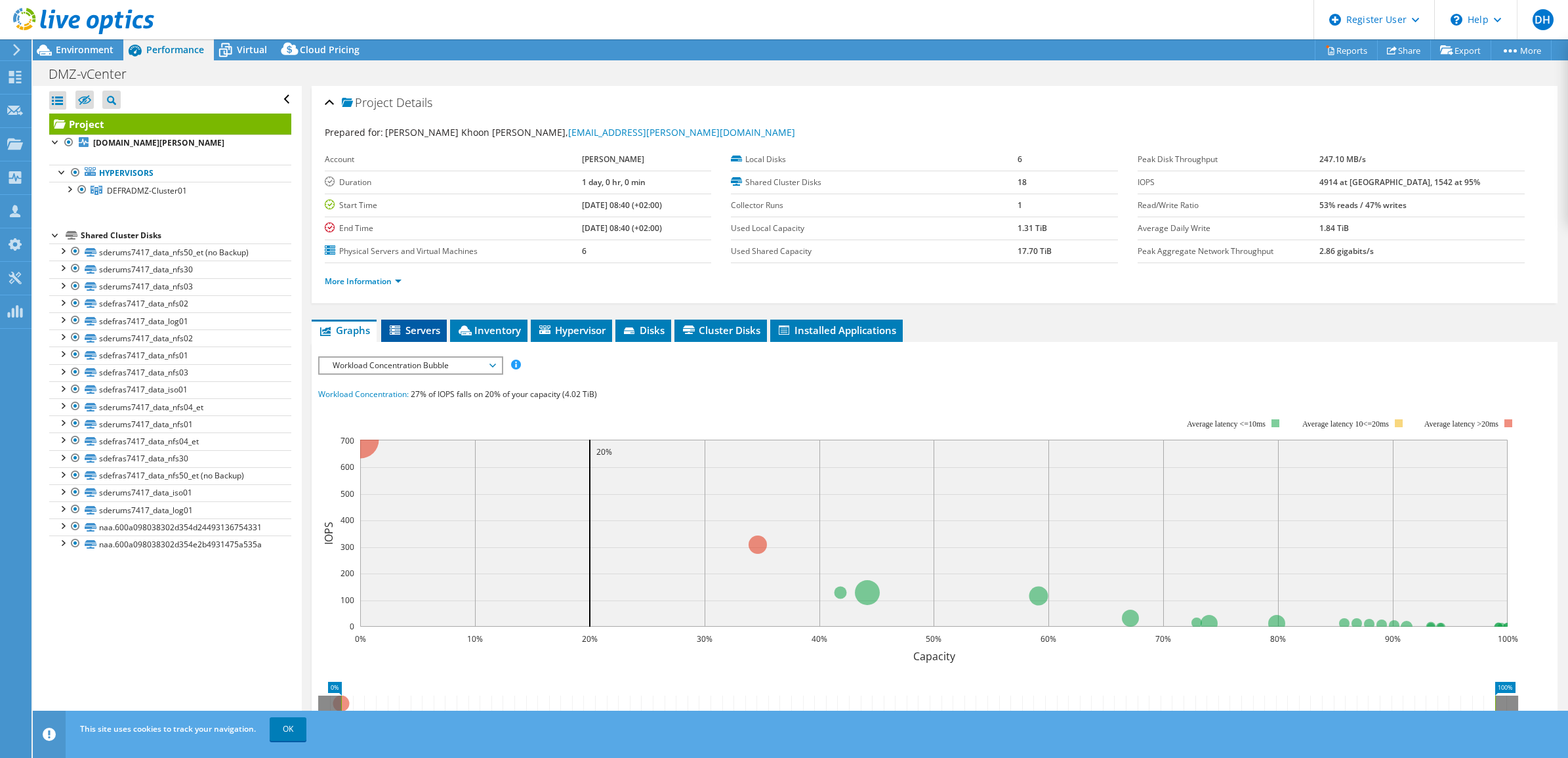
click at [410, 327] on span "Servers" at bounding box center [413, 330] width 52 height 13
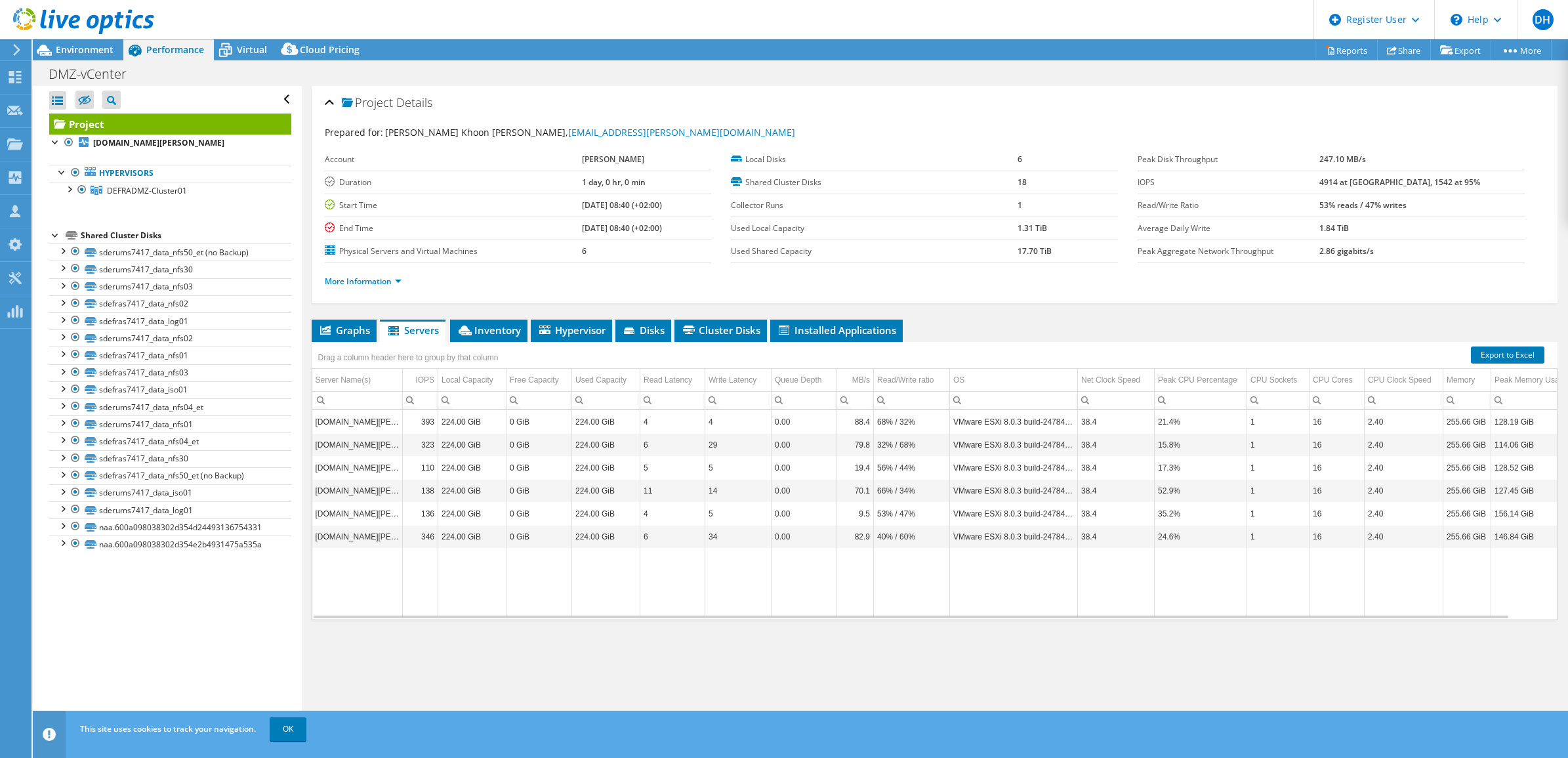
click at [385, 638] on div "Graphs Servers Inventory Hypervisor Disks Cluster Disks Installed Applications …" at bounding box center [934, 484] width 1246 height 328
click at [676, 647] on div "Graphs Servers Inventory Hypervisor Disks Cluster Disks Installed Applications …" at bounding box center [934, 484] width 1246 height 328
click at [100, 47] on span "Environment" at bounding box center [85, 49] width 58 height 12
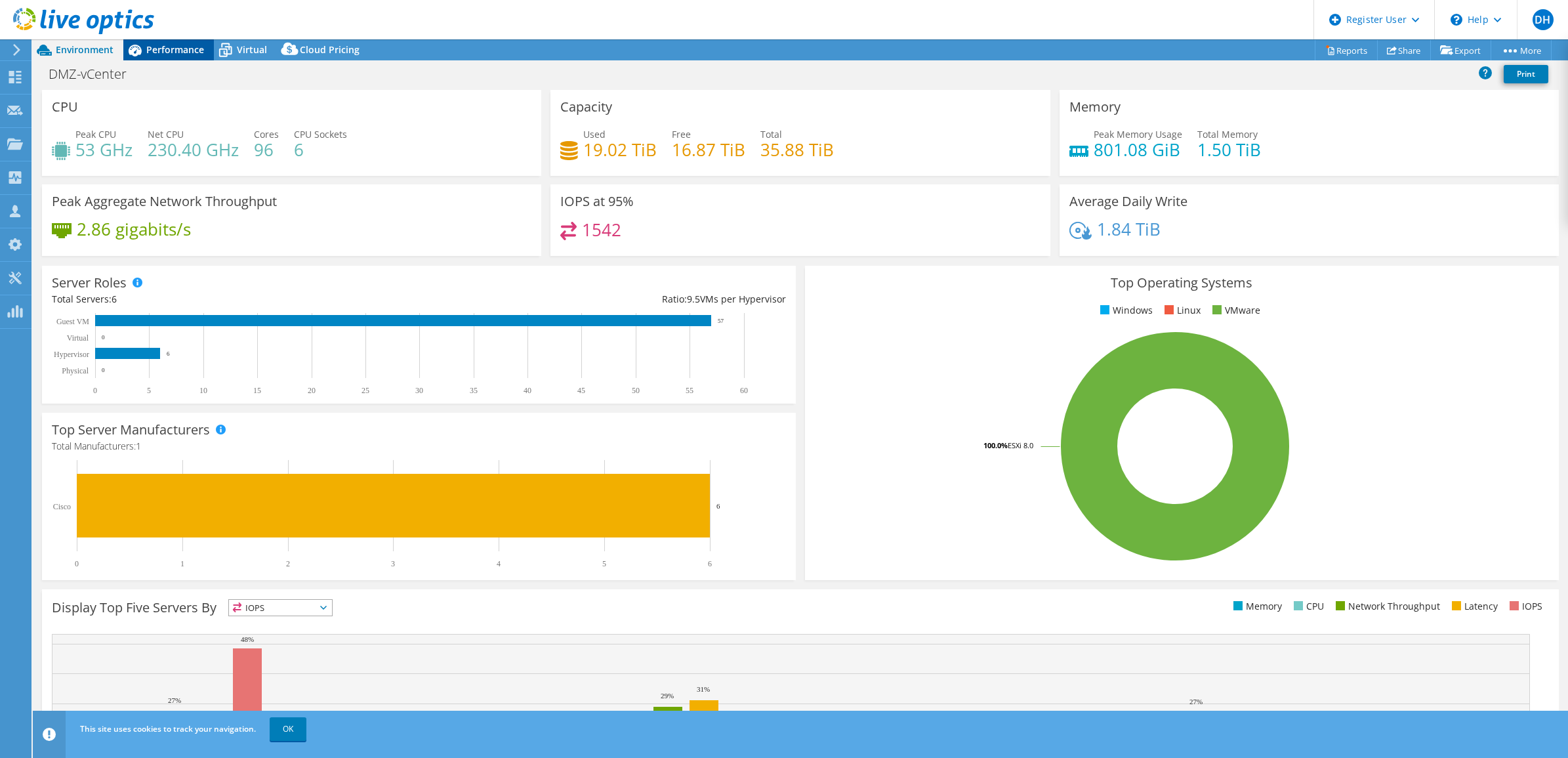
click at [179, 48] on span "Performance" at bounding box center [175, 49] width 58 height 12
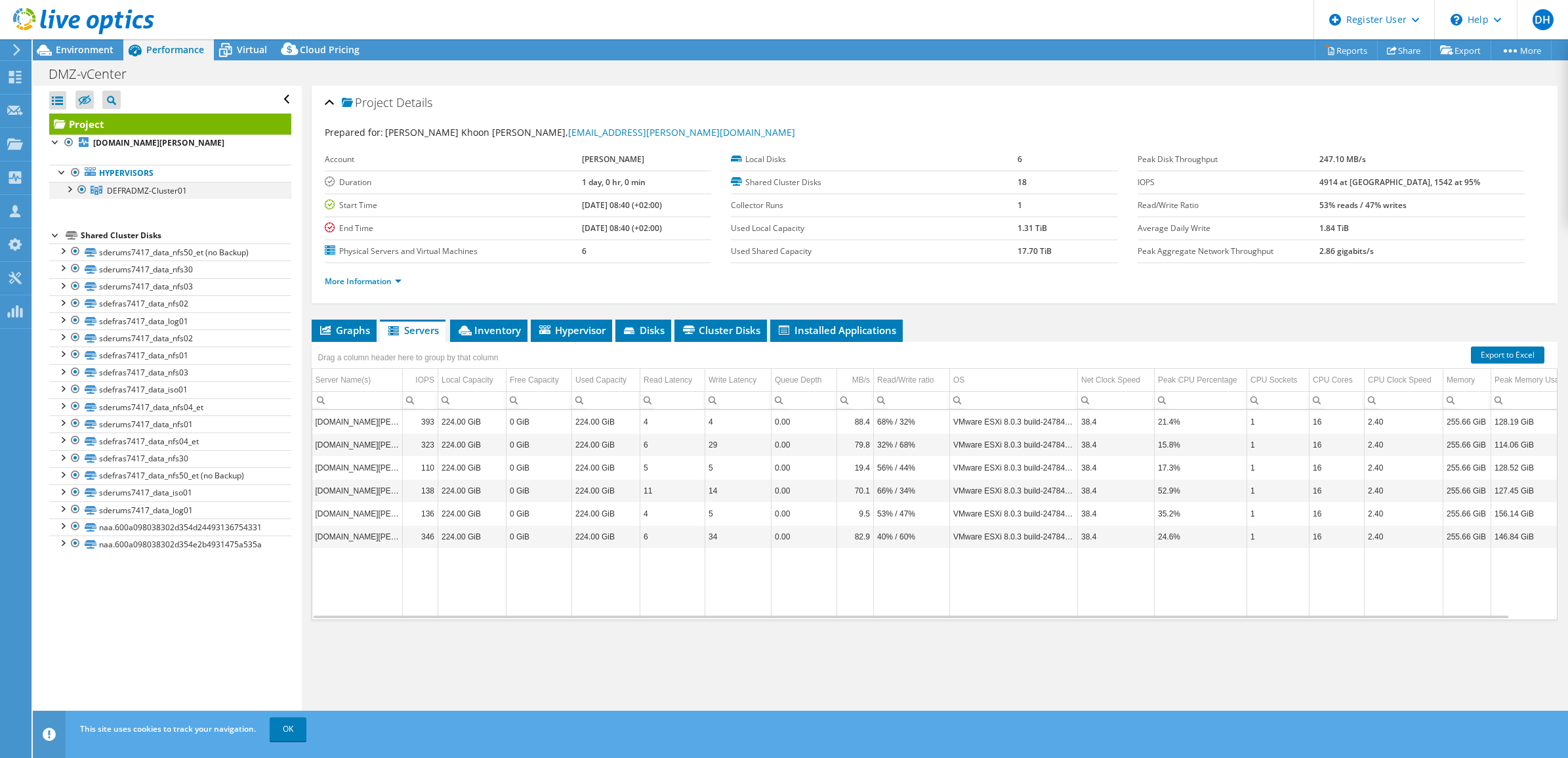
click at [69, 191] on div at bounding box center [69, 189] width 13 height 13
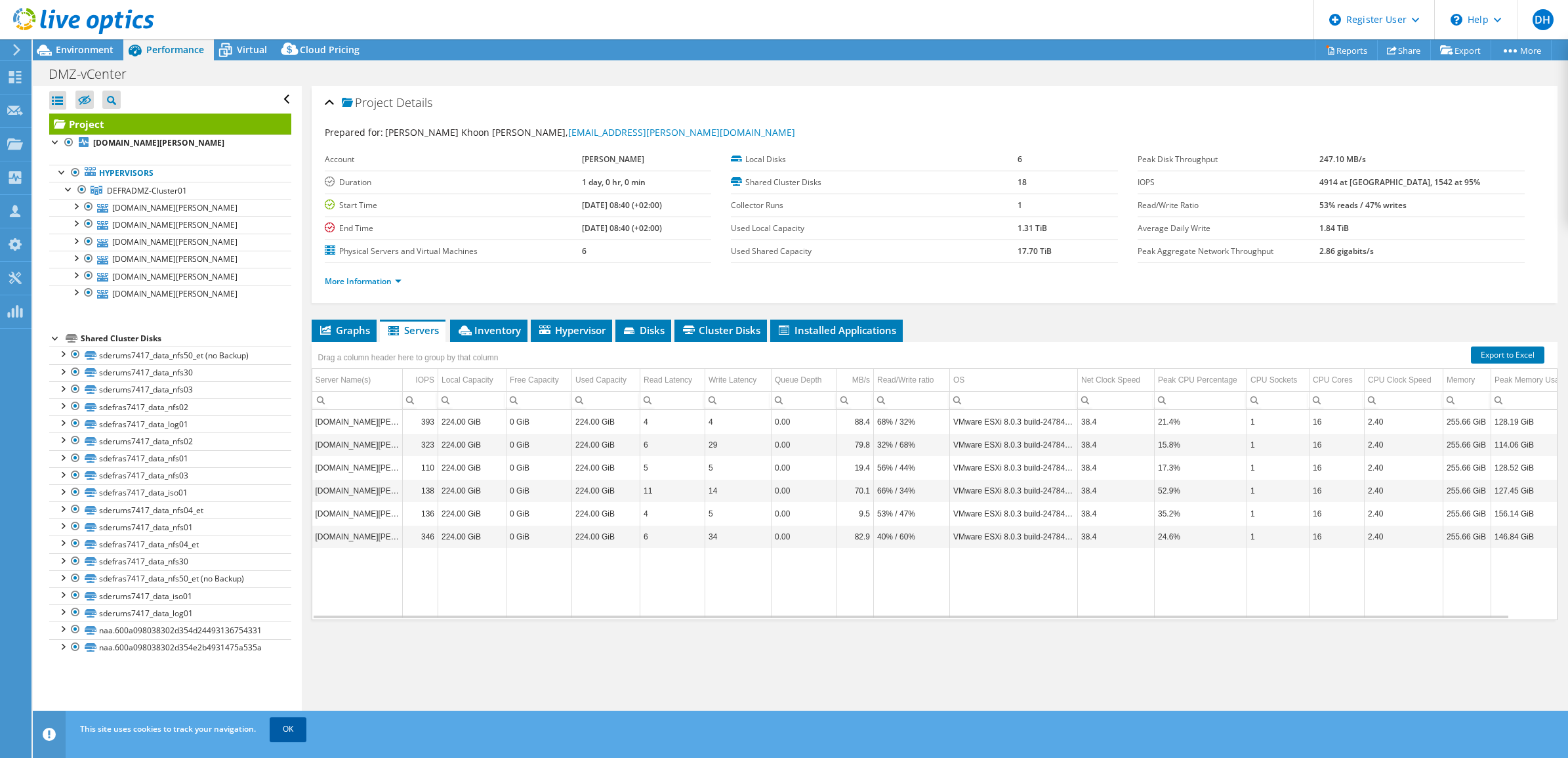
click at [273, 731] on link "OK" at bounding box center [288, 728] width 37 height 24
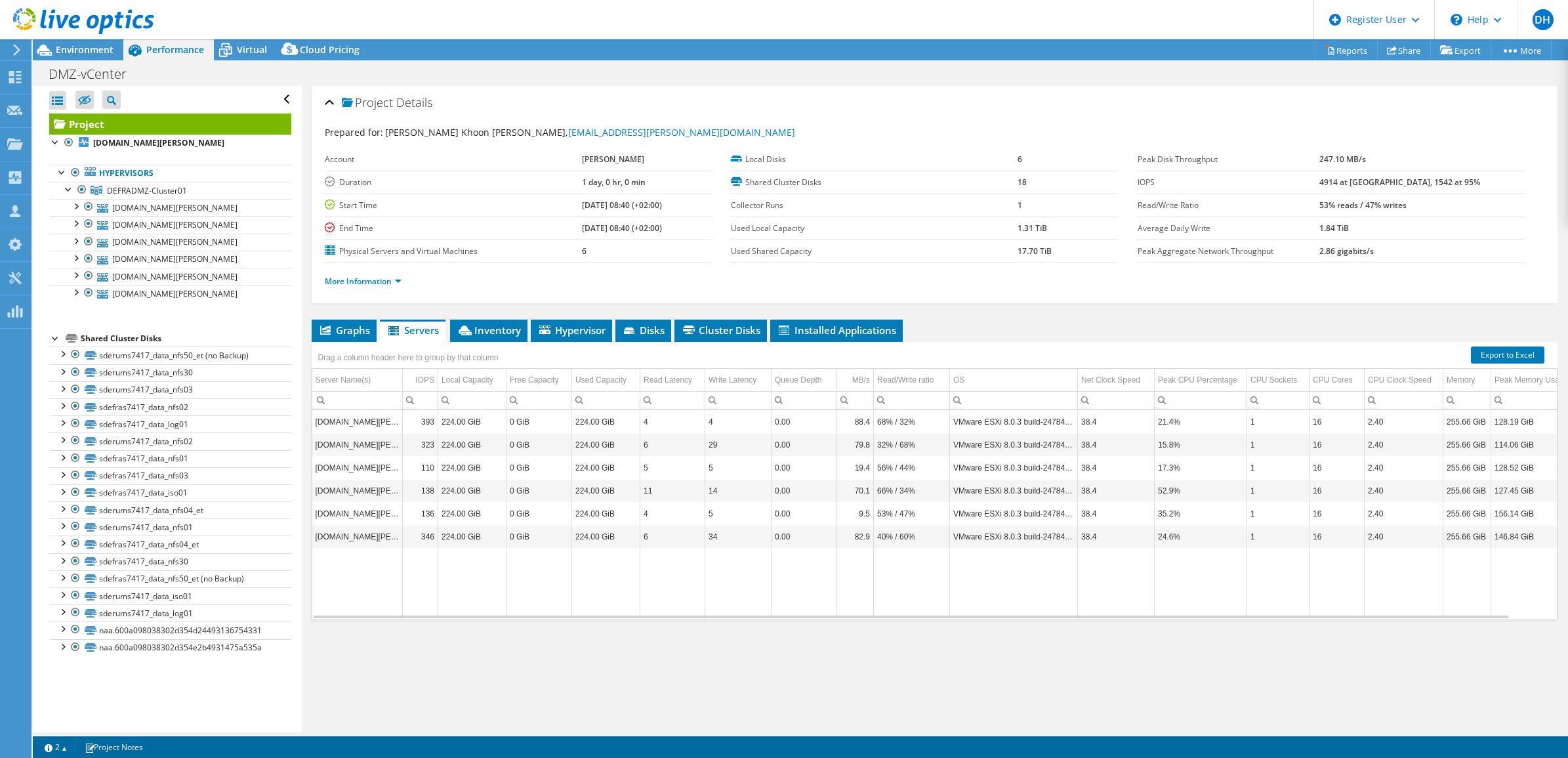
click at [325, 663] on div "Project Details Prepared for: [PERSON_NAME] Khoon [PERSON_NAME], [EMAIL_ADDRESS…" at bounding box center [935, 409] width 1266 height 647
click at [60, 171] on div at bounding box center [63, 171] width 13 height 13
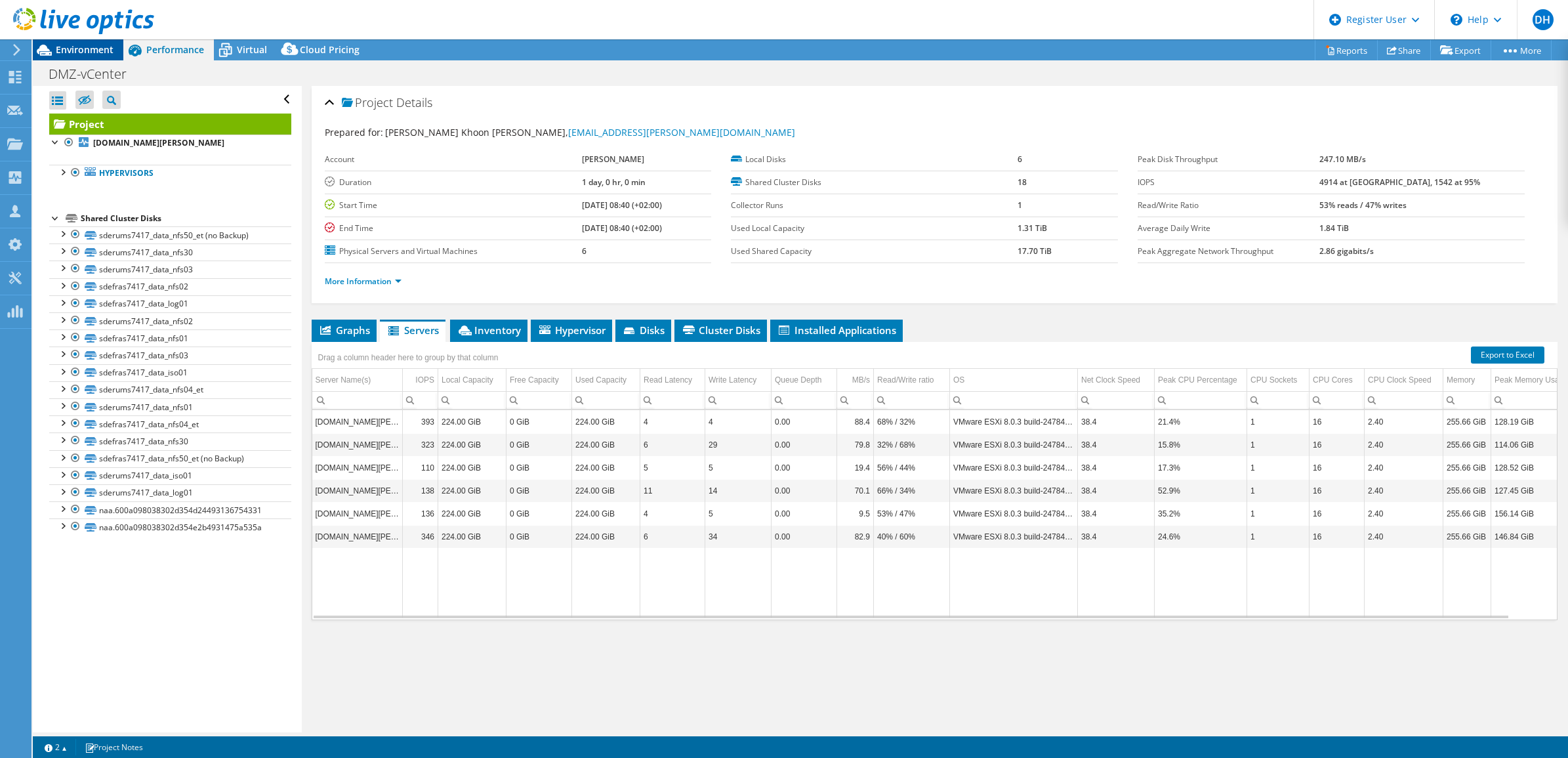
click at [82, 48] on span "Environment" at bounding box center [85, 49] width 58 height 12
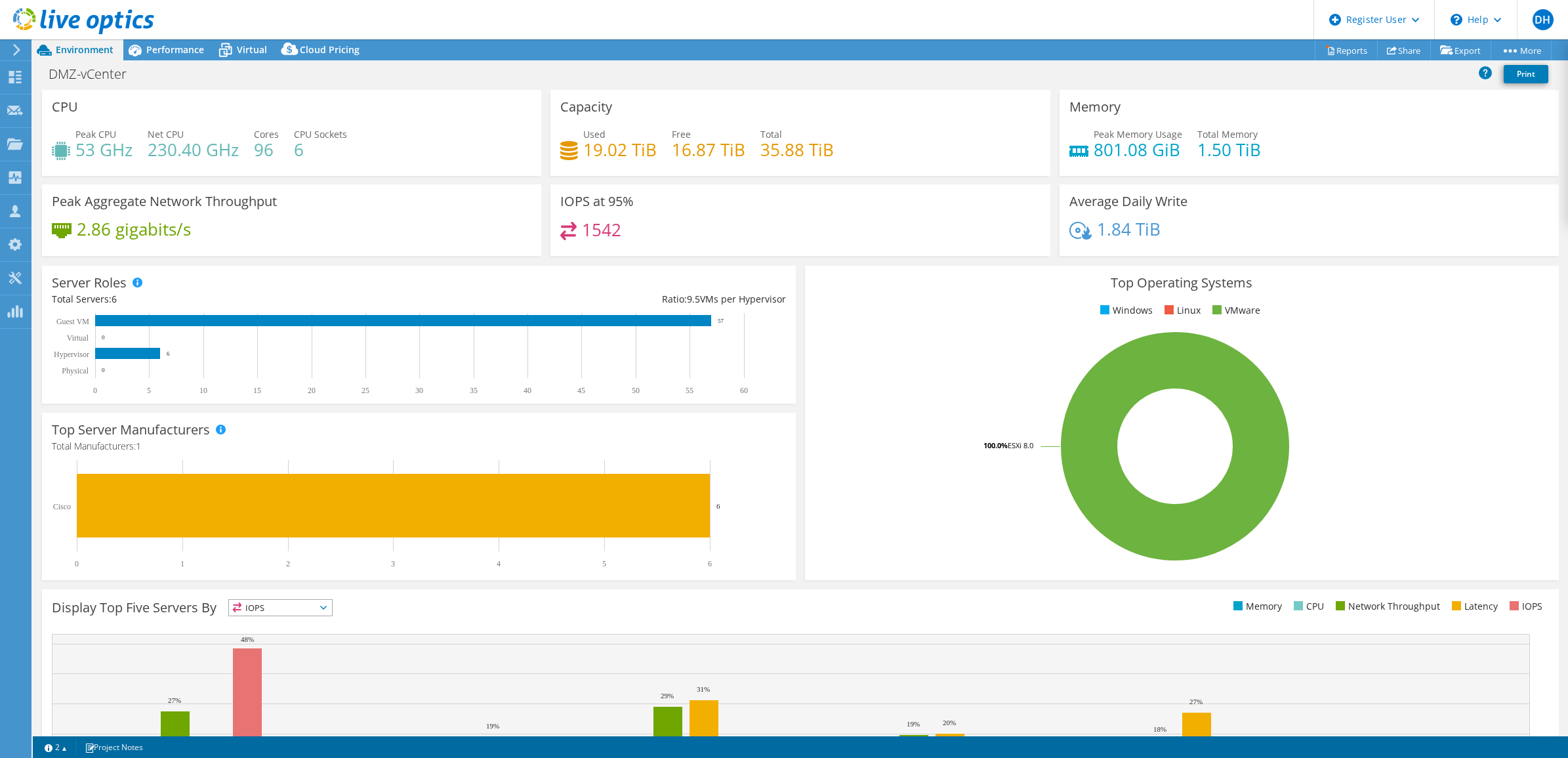
click at [804, 503] on div "Top Operating Systems Windows Linux VMware 100.0% ESXi 8.0" at bounding box center [1181, 423] width 754 height 314
